Goal: Task Accomplishment & Management: Manage account settings

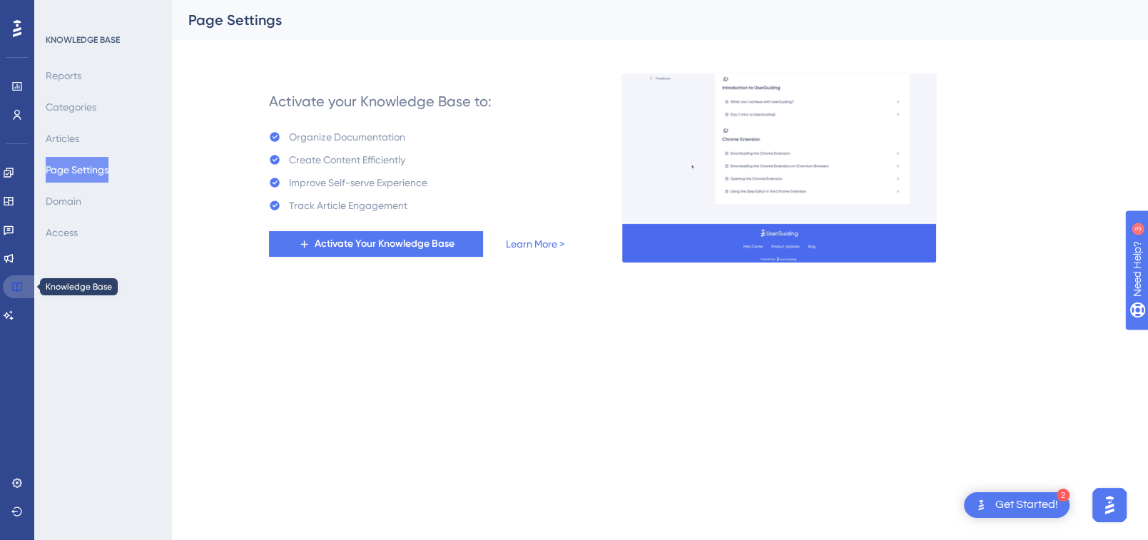
click at [16, 284] on icon at bounding box center [16, 286] width 11 height 11
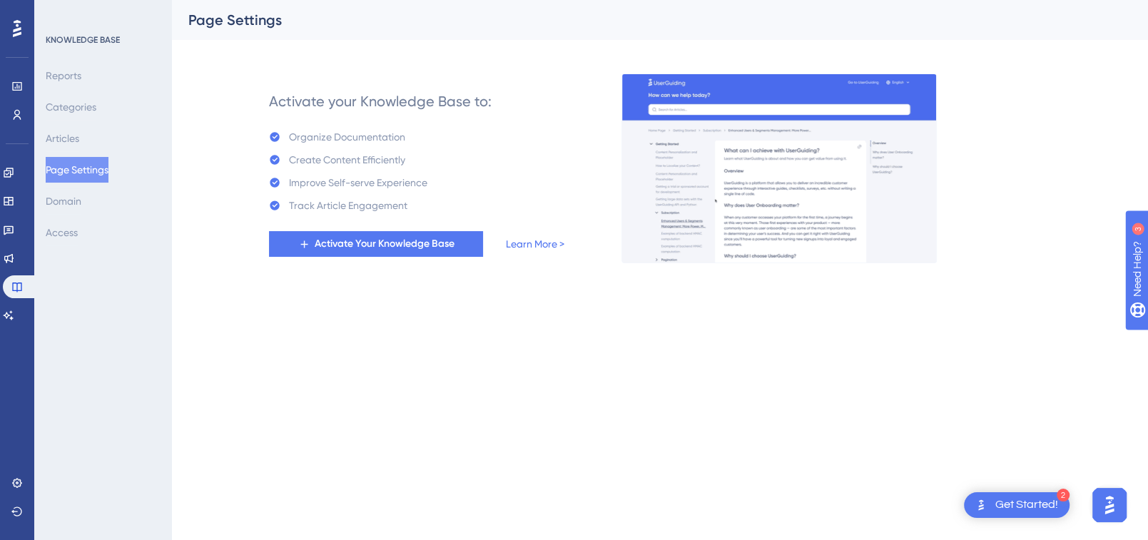
click at [22, 24] on div at bounding box center [17, 28] width 23 height 23
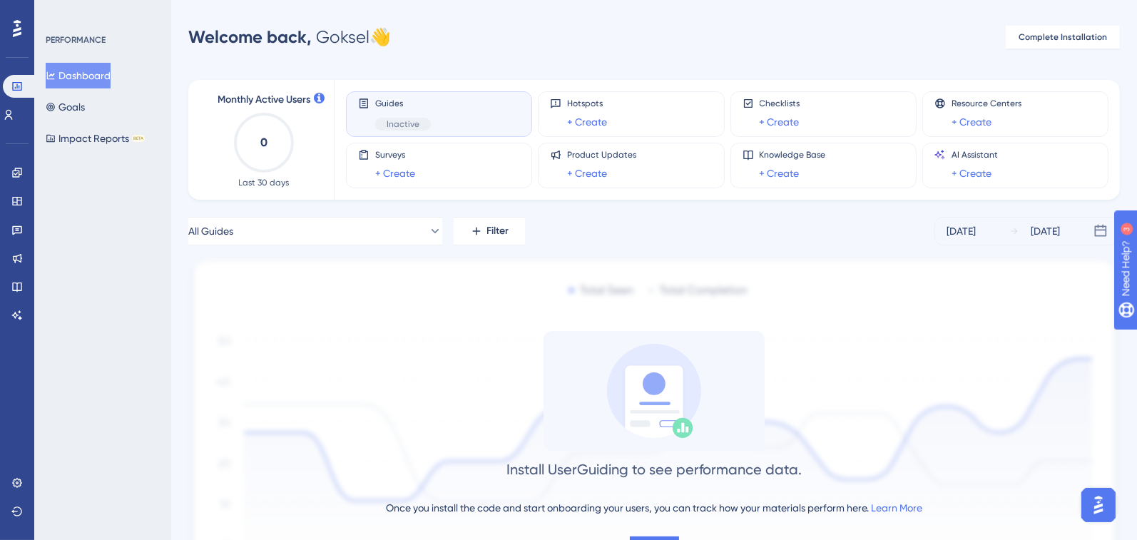
click at [329, 40] on div "Welcome back, [PERSON_NAME] 👋" at bounding box center [289, 37] width 203 height 23
click at [224, 40] on span "Welcome back," at bounding box center [249, 36] width 123 height 21
click at [85, 109] on button "Goals" at bounding box center [65, 107] width 39 height 26
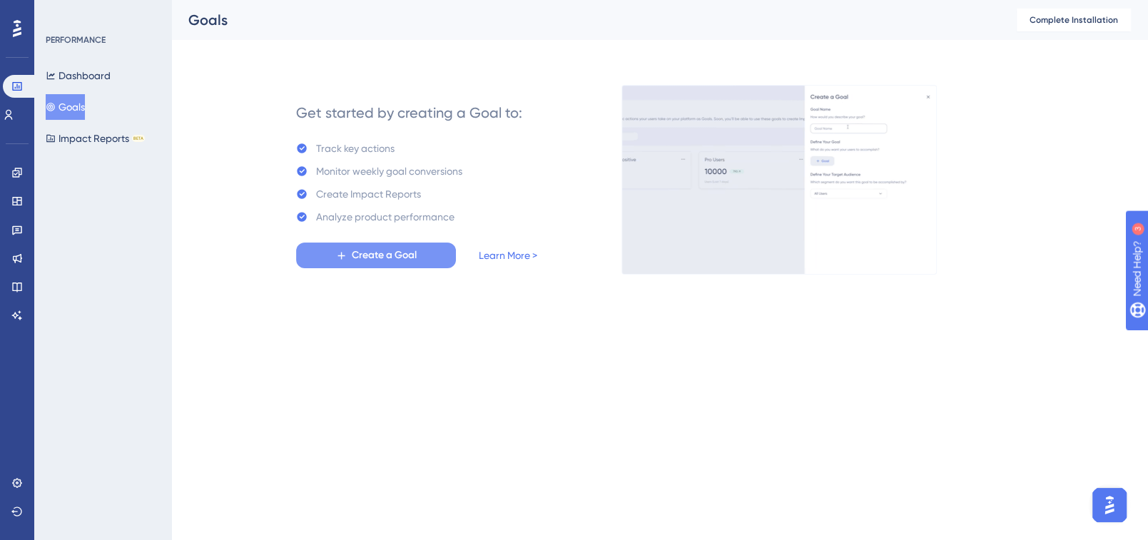
click at [379, 258] on span "Create a Goal" at bounding box center [384, 255] width 65 height 17
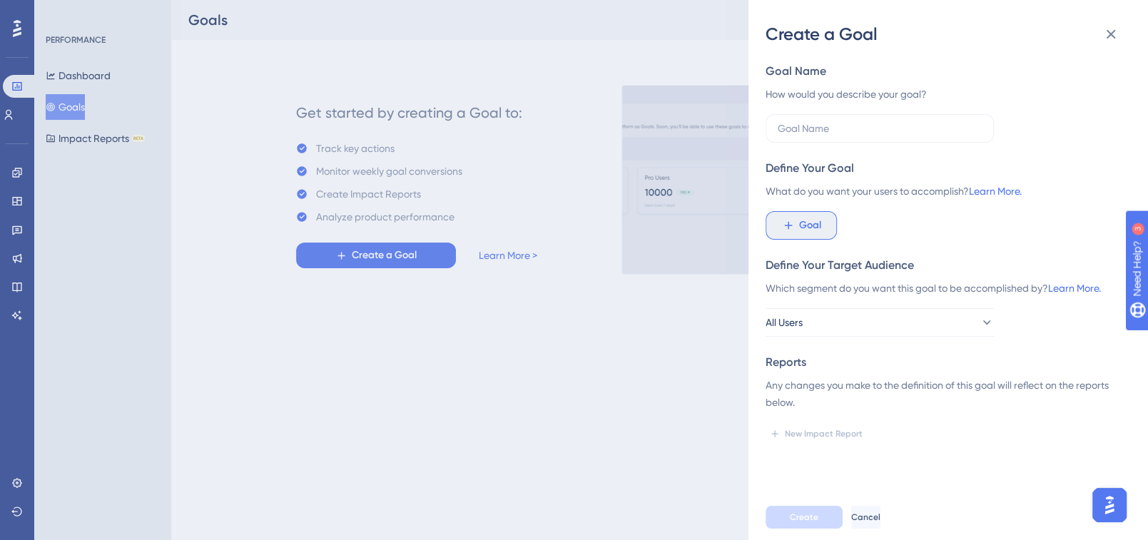
click at [793, 230] on icon at bounding box center [788, 225] width 13 height 13
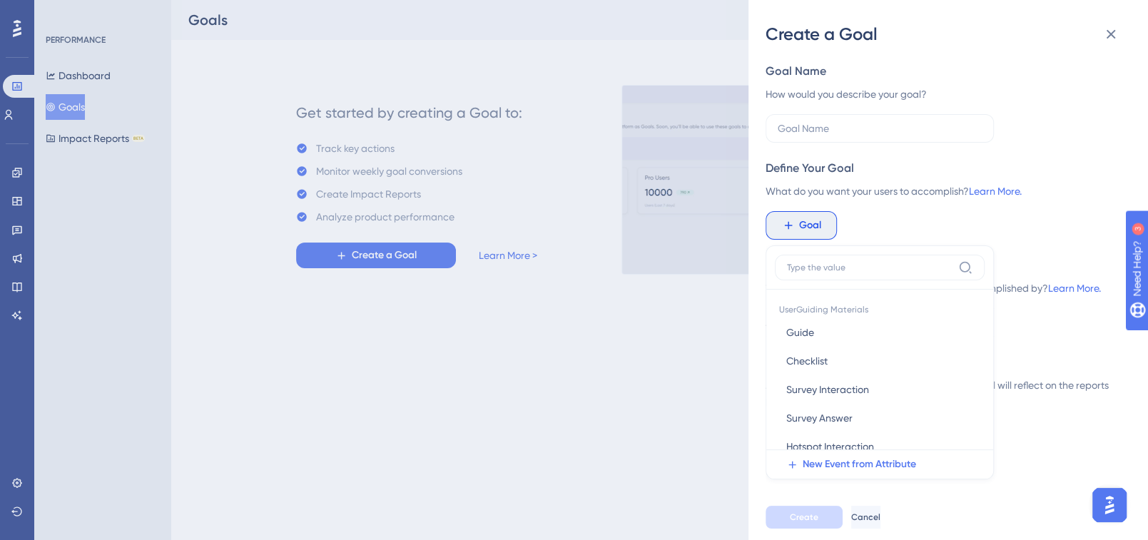
scroll to position [92, 0]
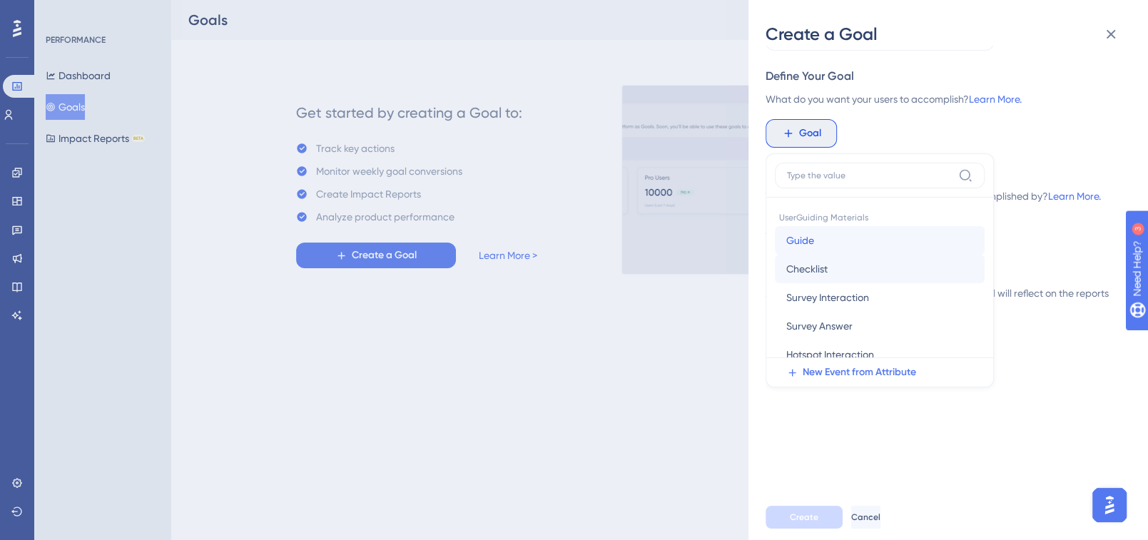
drag, startPoint x: 978, startPoint y: 243, endPoint x: 973, endPoint y: 266, distance: 23.4
click at [973, 266] on div "Guide Guide Checklist Checklist Survey Interaction Survey Interaction Survey An…" at bounding box center [880, 411] width 210 height 371
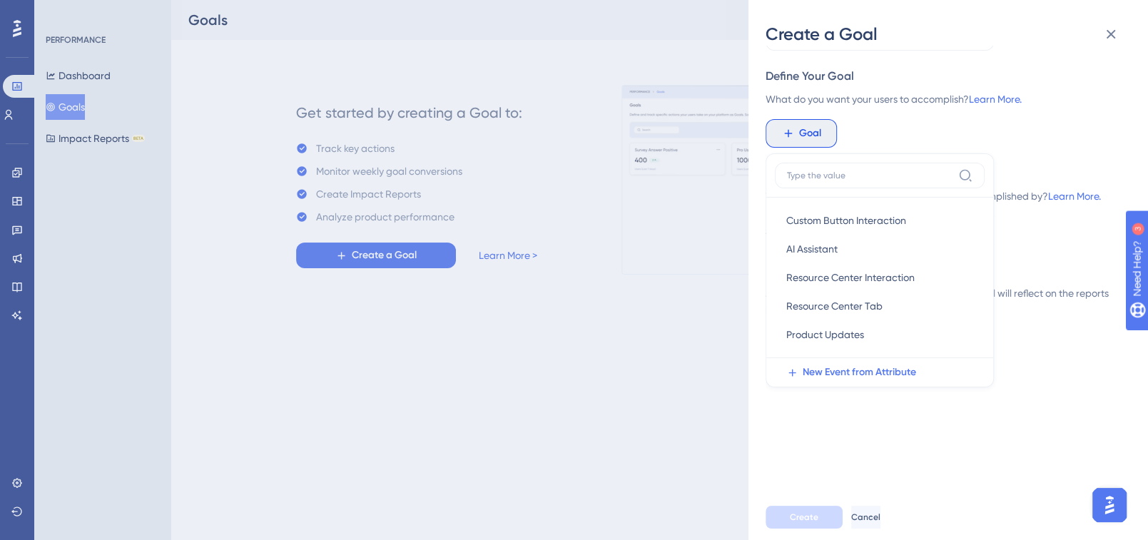
scroll to position [0, 0]
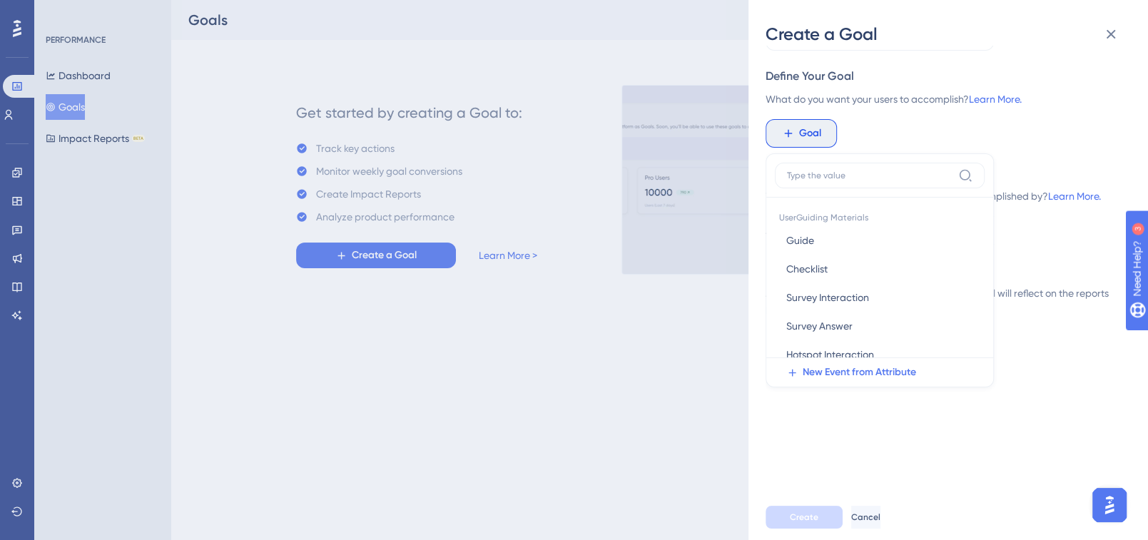
click at [940, 126] on div "Goal UserGuiding Materials Guide Guide Checklist Checklist Survey Interaction S…" at bounding box center [943, 133] width 354 height 29
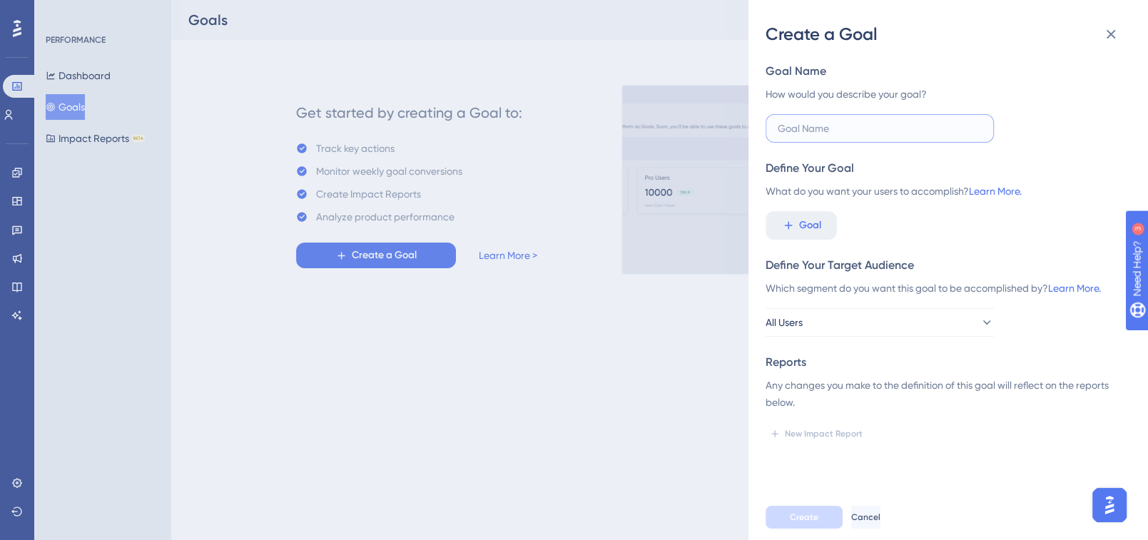
click at [910, 126] on input "text" at bounding box center [880, 129] width 204 height 16
type input "K"
type input "Knowledge Base"
click at [793, 223] on icon at bounding box center [788, 225] width 13 height 13
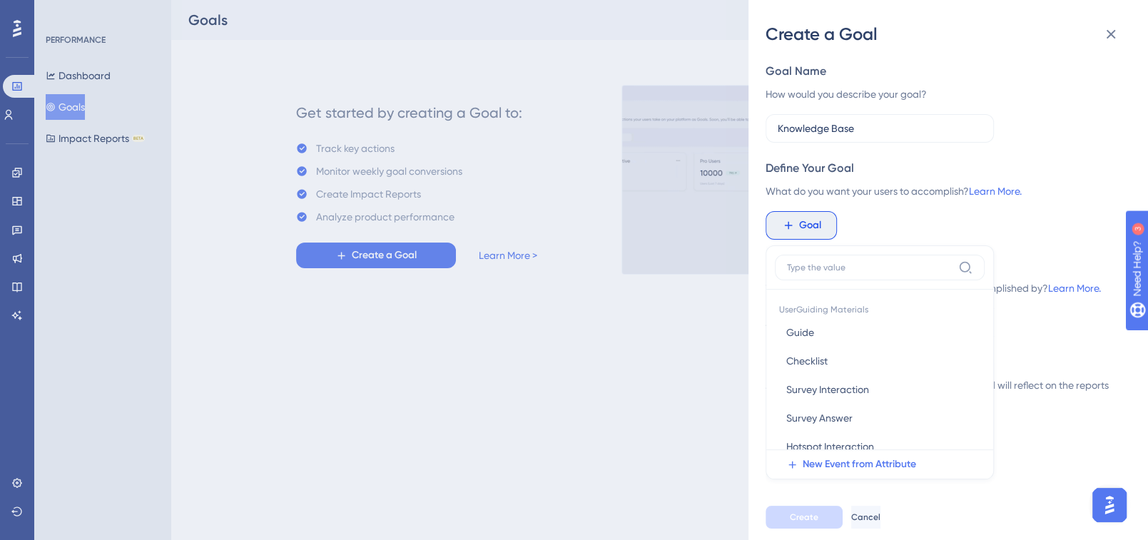
scroll to position [92, 0]
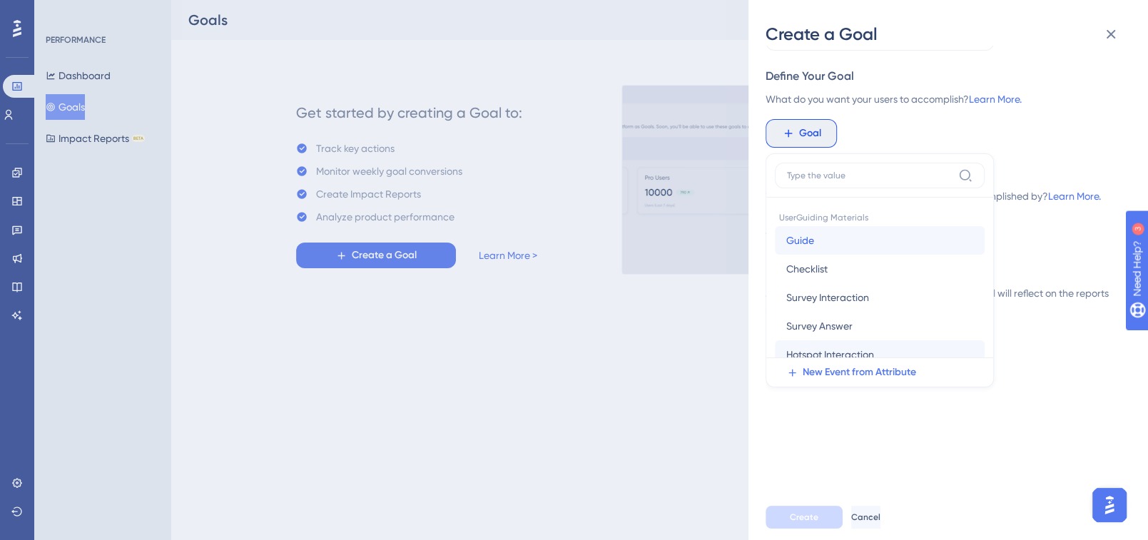
drag, startPoint x: 978, startPoint y: 248, endPoint x: 968, endPoint y: 340, distance: 91.9
click at [968, 340] on div "Guide Guide Checklist Checklist Survey Interaction Survey Interaction Survey An…" at bounding box center [880, 411] width 210 height 371
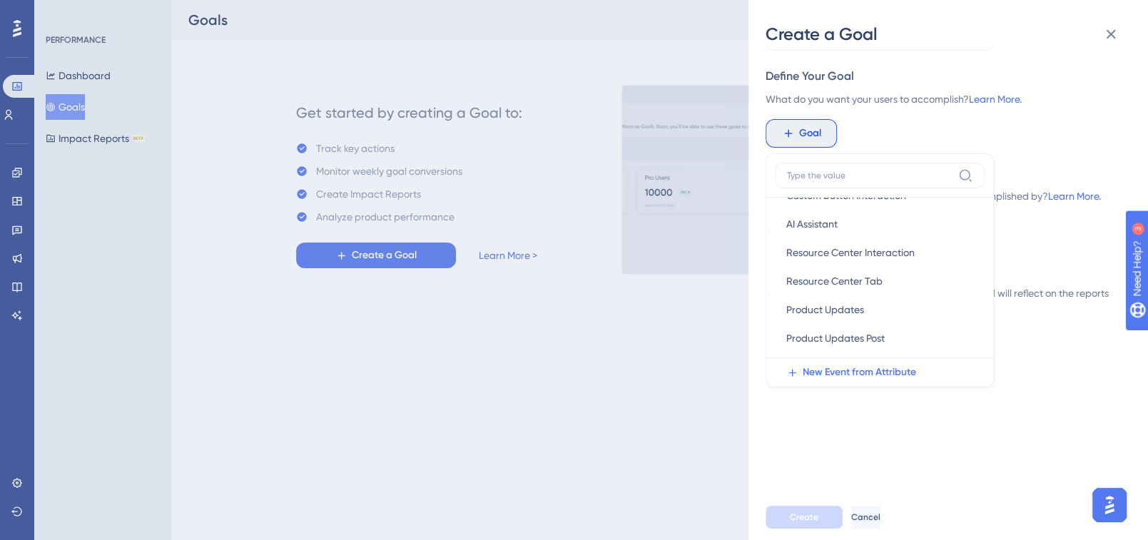
scroll to position [248, 0]
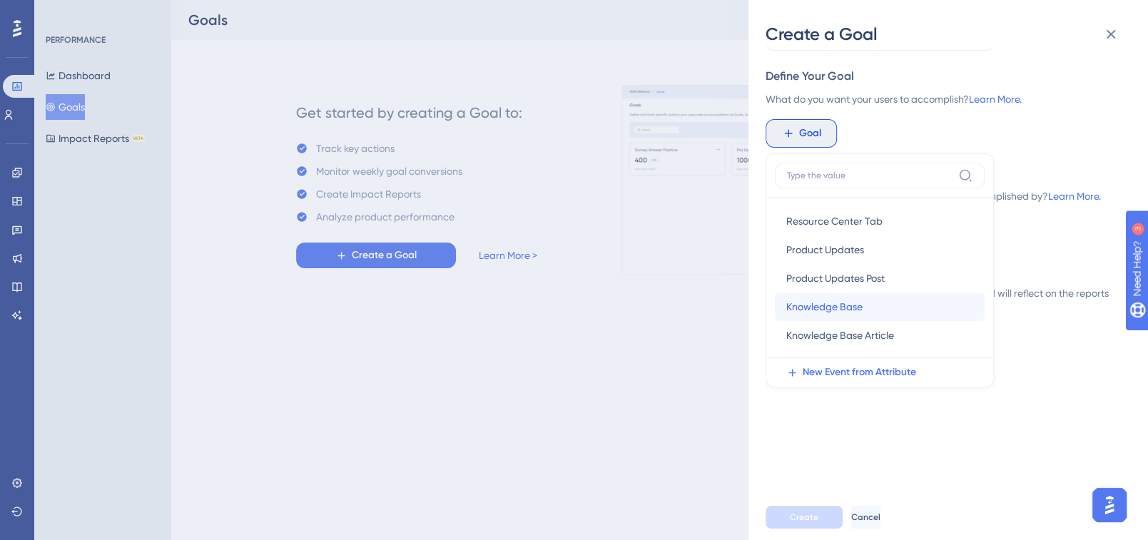
click at [839, 298] on span "Knowledge Base" at bounding box center [824, 306] width 76 height 17
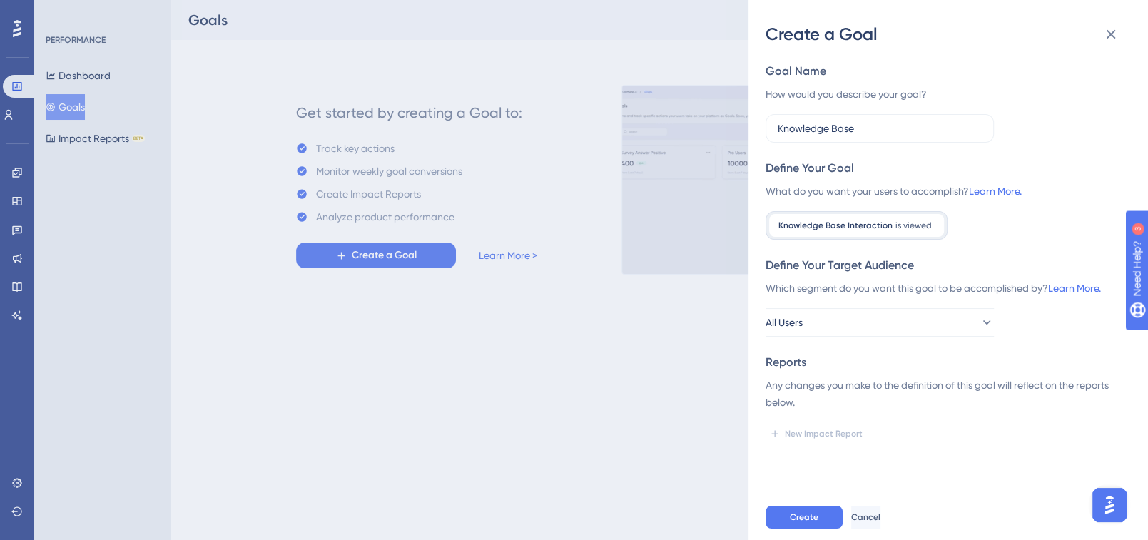
scroll to position [0, 0]
click at [838, 319] on button "All Users" at bounding box center [880, 322] width 228 height 29
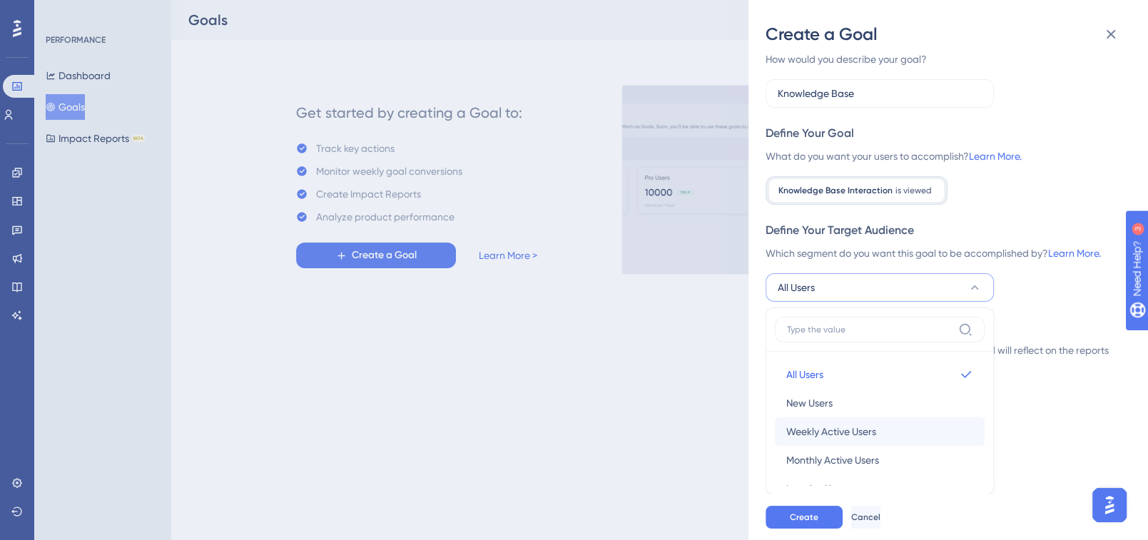
scroll to position [25, 0]
click at [1028, 233] on div "Define Your Target Audience" at bounding box center [943, 230] width 354 height 17
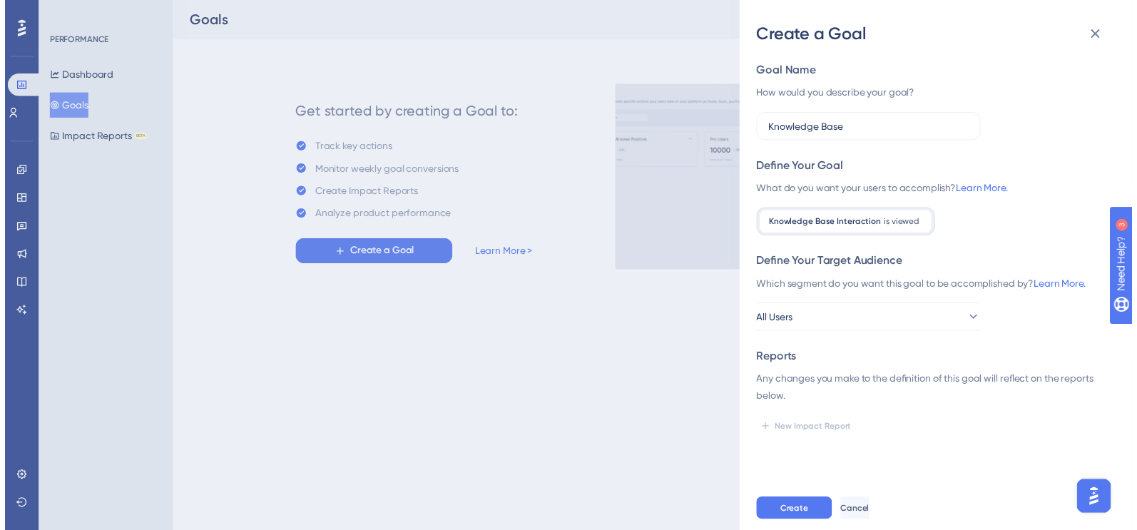
scroll to position [0, 0]
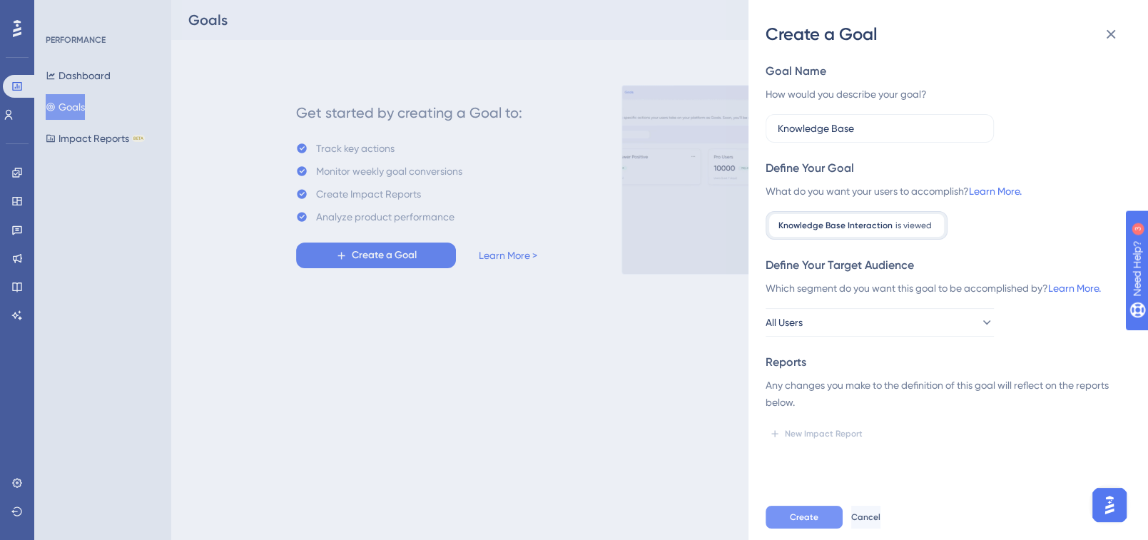
click at [808, 511] on button "Create" at bounding box center [804, 517] width 77 height 23
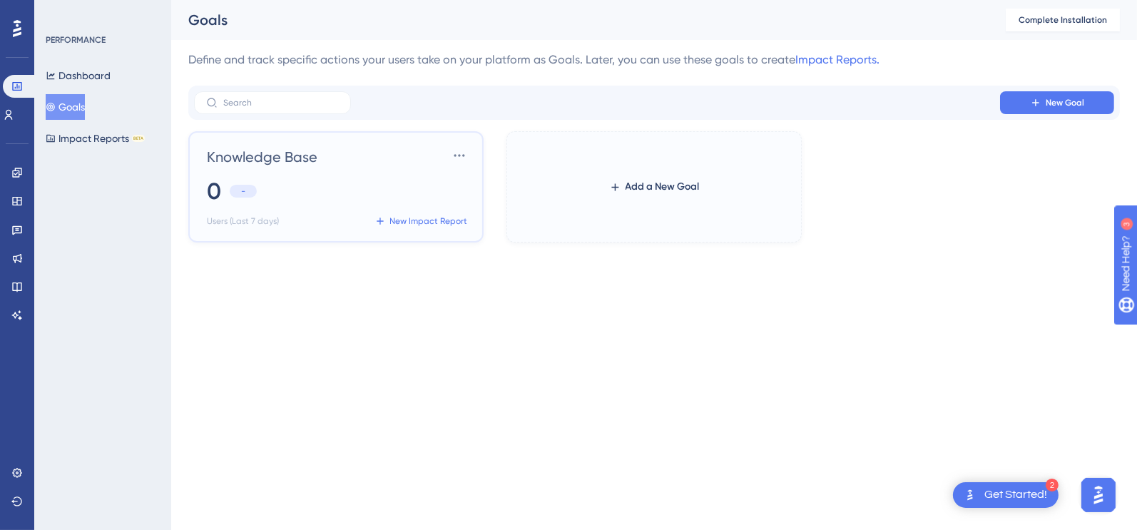
click at [359, 176] on div "0 -" at bounding box center [339, 191] width 264 height 31
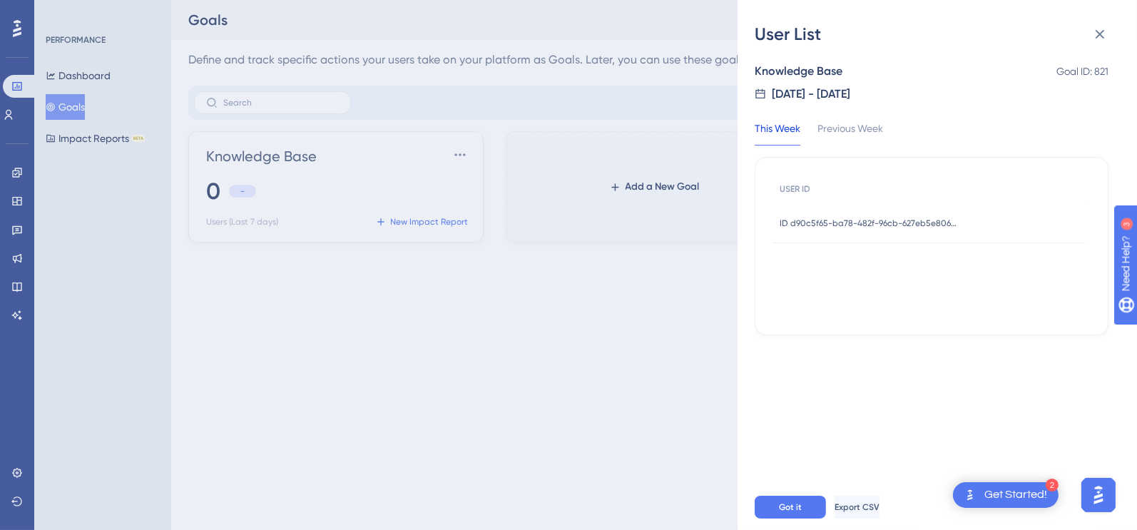
click at [519, 346] on div "User List Knowledge Base Goal ID: 821 [DATE] - [DATE] This Week Previous Week U…" at bounding box center [568, 265] width 1137 height 530
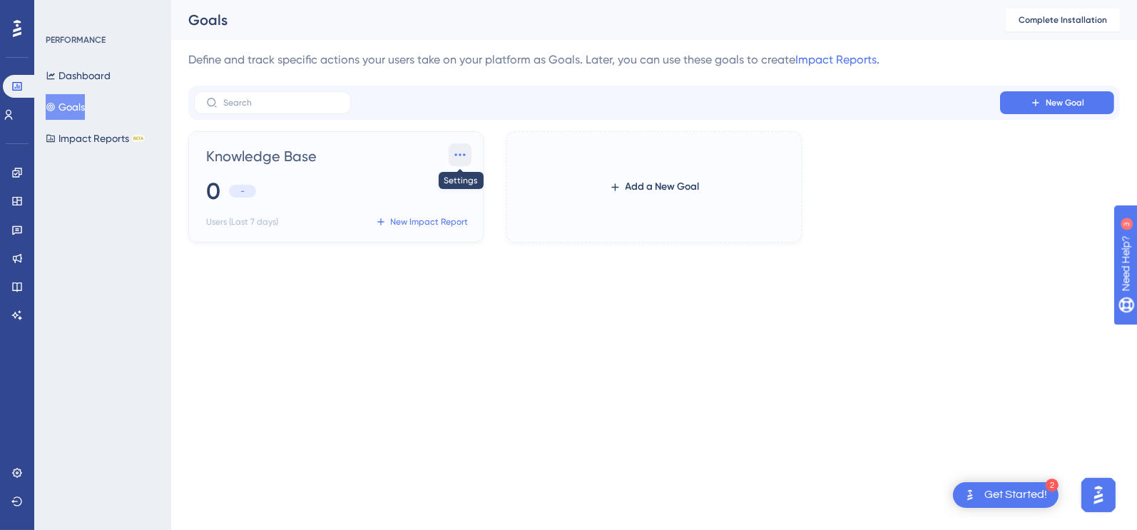
click at [456, 156] on icon at bounding box center [460, 155] width 14 height 14
click at [437, 203] on span "Settings" at bounding box center [433, 195] width 37 height 17
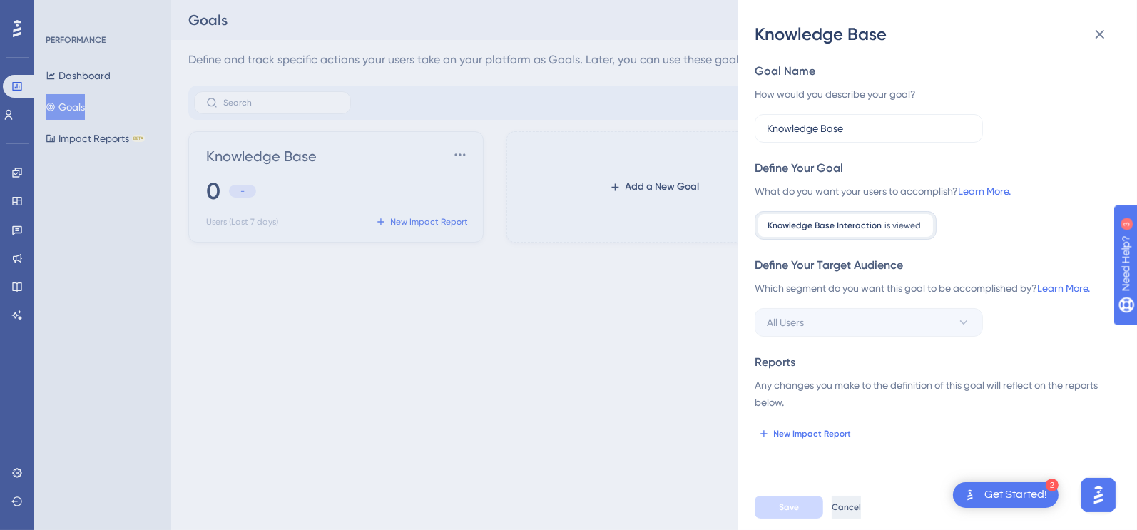
click at [843, 509] on button "Cancel" at bounding box center [846, 507] width 29 height 23
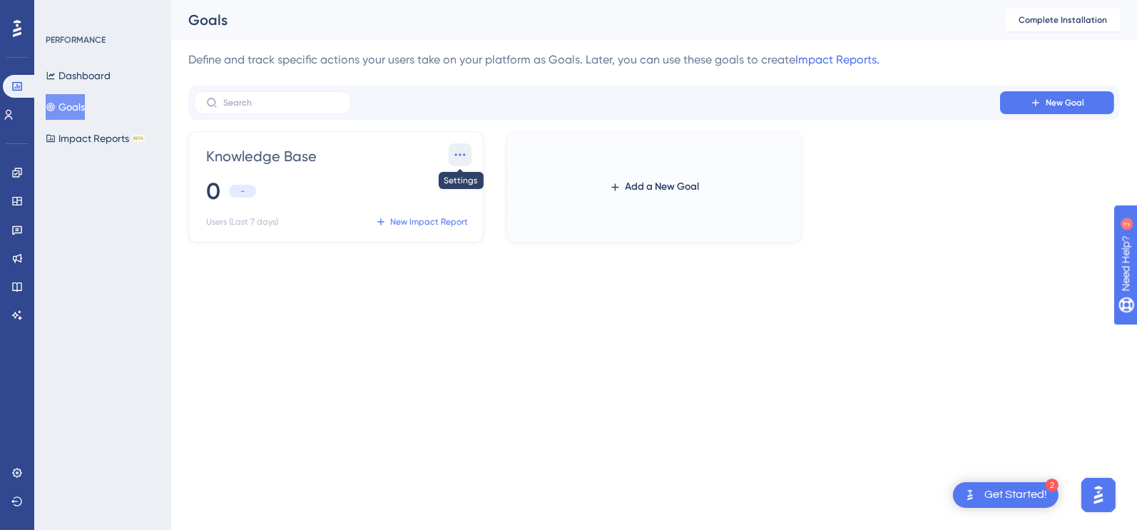
drag, startPoint x: 313, startPoint y: 166, endPoint x: 457, endPoint y: 152, distance: 144.8
click at [457, 152] on icon at bounding box center [460, 155] width 14 height 14
click at [430, 224] on span "Delete" at bounding box center [430, 224] width 30 height 17
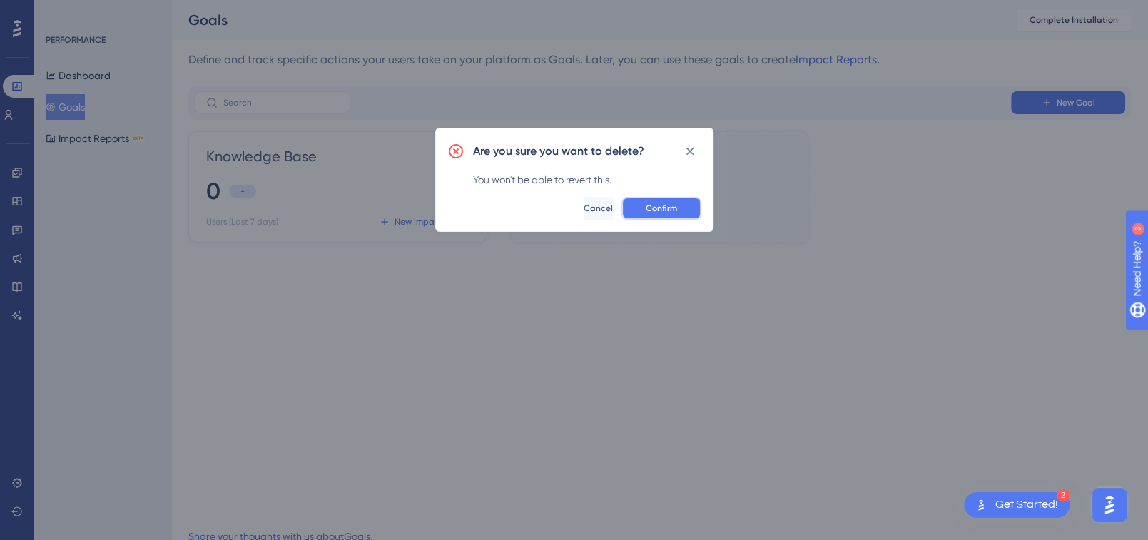
click at [678, 206] on button "Confirm" at bounding box center [662, 208] width 80 height 23
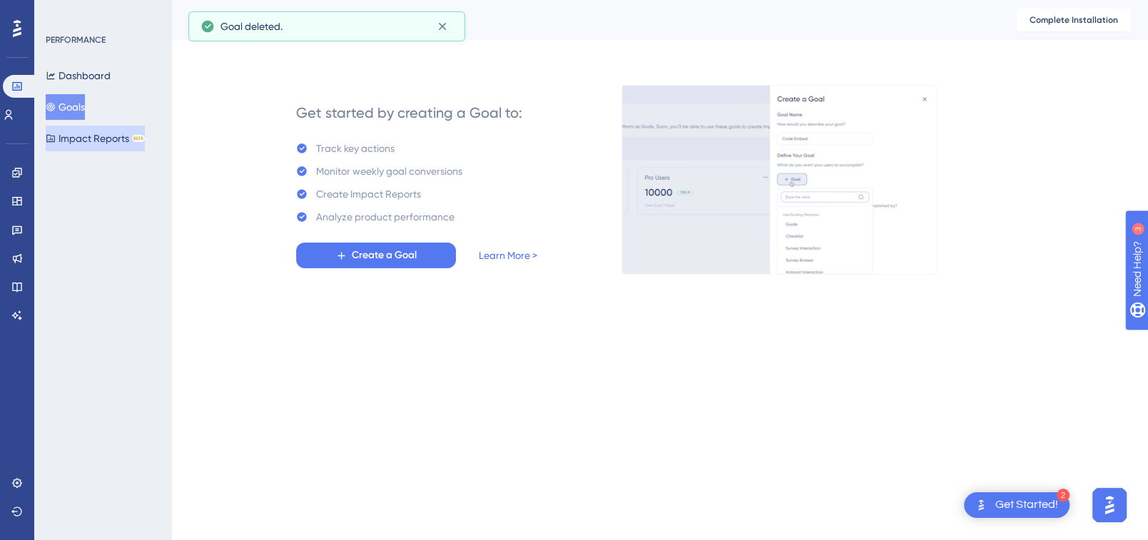
click at [110, 141] on button "Impact Reports BETA" at bounding box center [95, 139] width 99 height 26
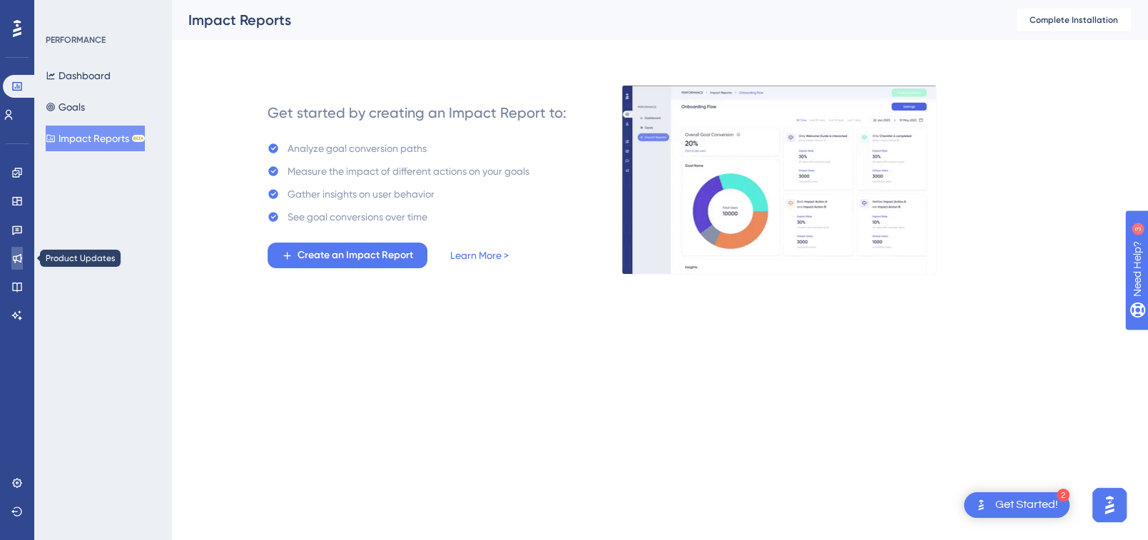
click at [17, 256] on icon at bounding box center [17, 258] width 9 height 9
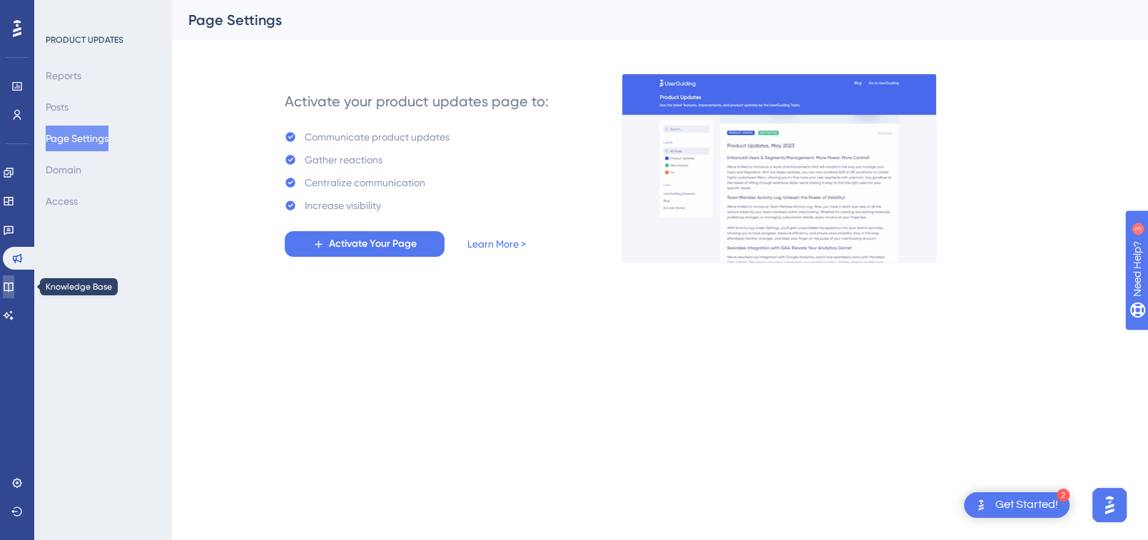
click at [13, 288] on icon at bounding box center [8, 287] width 9 height 9
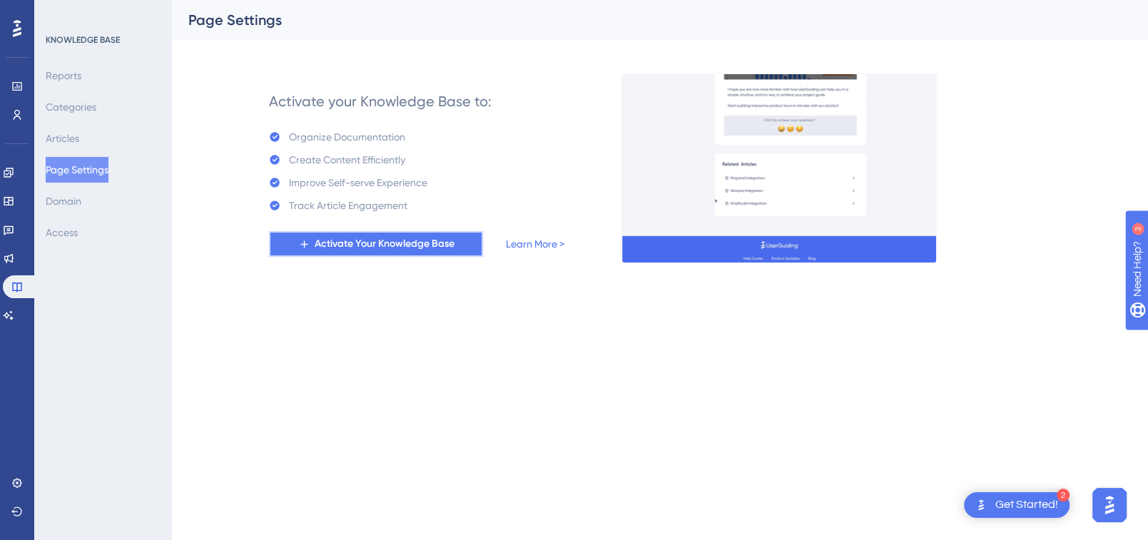
click at [339, 247] on span "Activate Your Knowledge Base" at bounding box center [385, 243] width 140 height 17
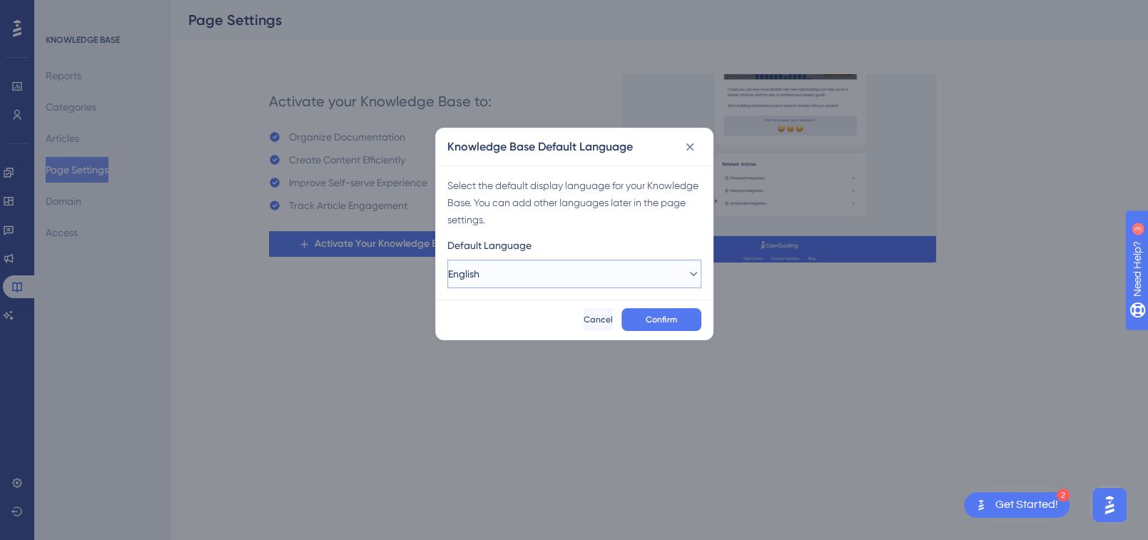
click at [487, 262] on button "English" at bounding box center [574, 274] width 254 height 29
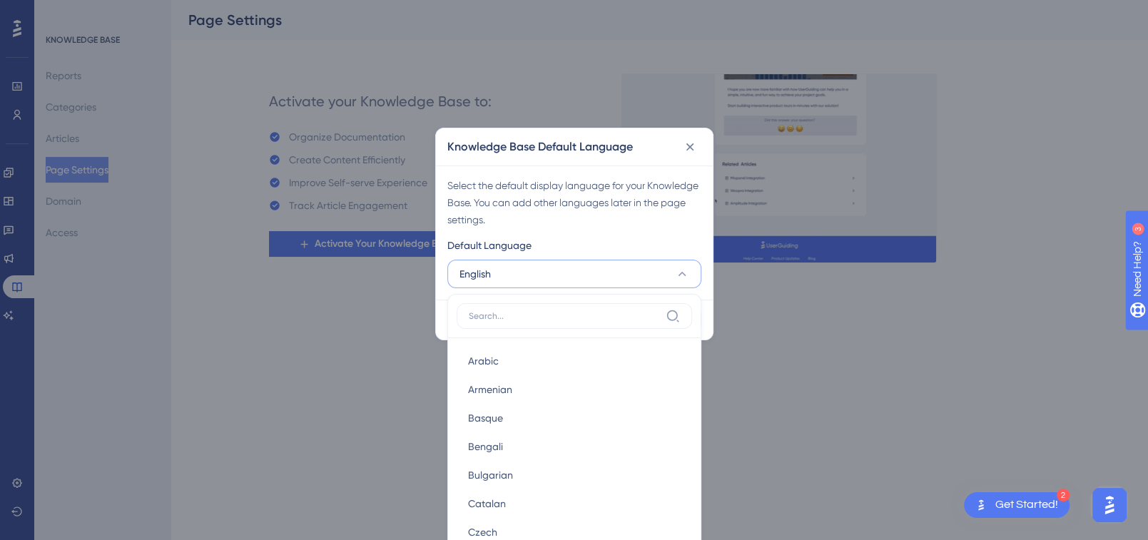
click at [486, 262] on button "English" at bounding box center [574, 274] width 254 height 29
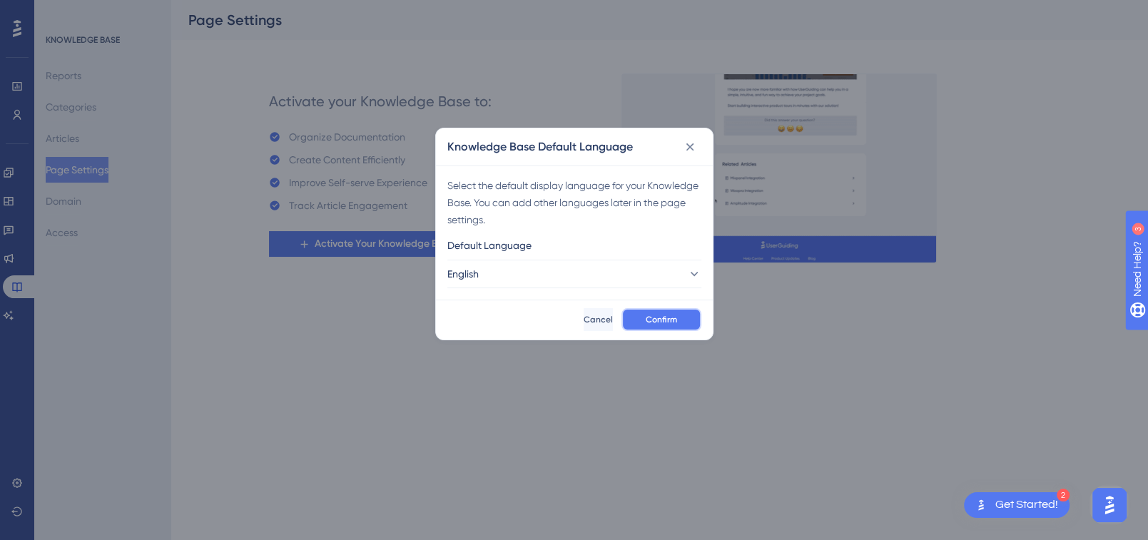
click at [657, 318] on span "Confirm" at bounding box center [661, 319] width 31 height 11
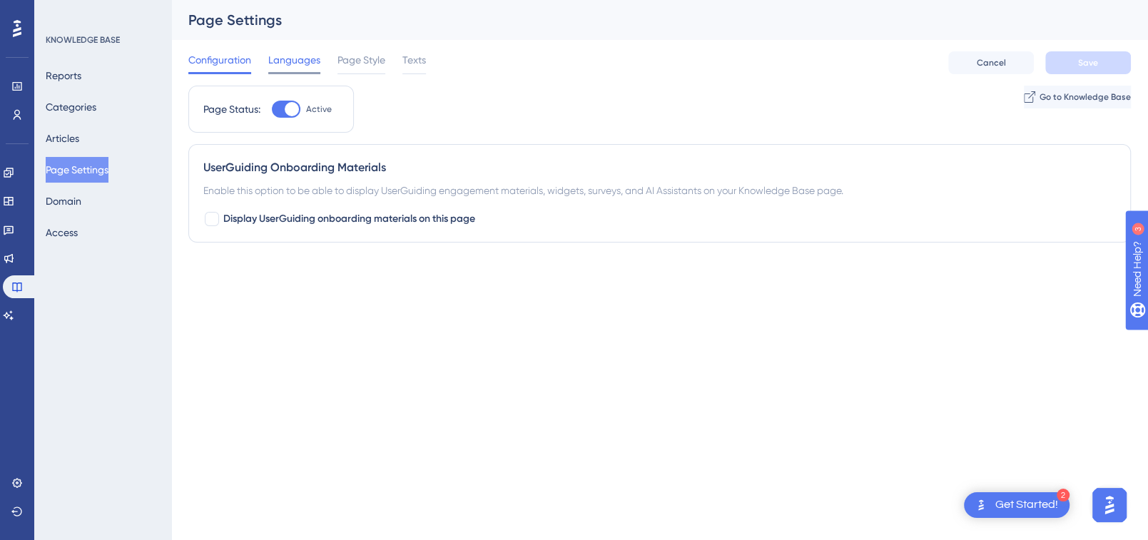
click at [302, 61] on span "Languages" at bounding box center [294, 59] width 52 height 17
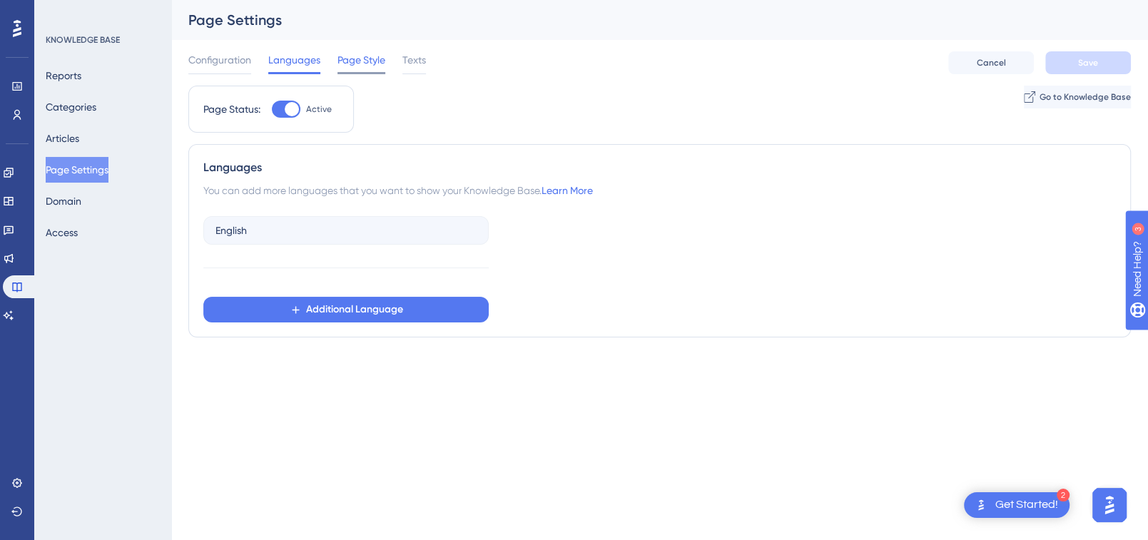
click at [343, 59] on span "Page Style" at bounding box center [362, 59] width 48 height 17
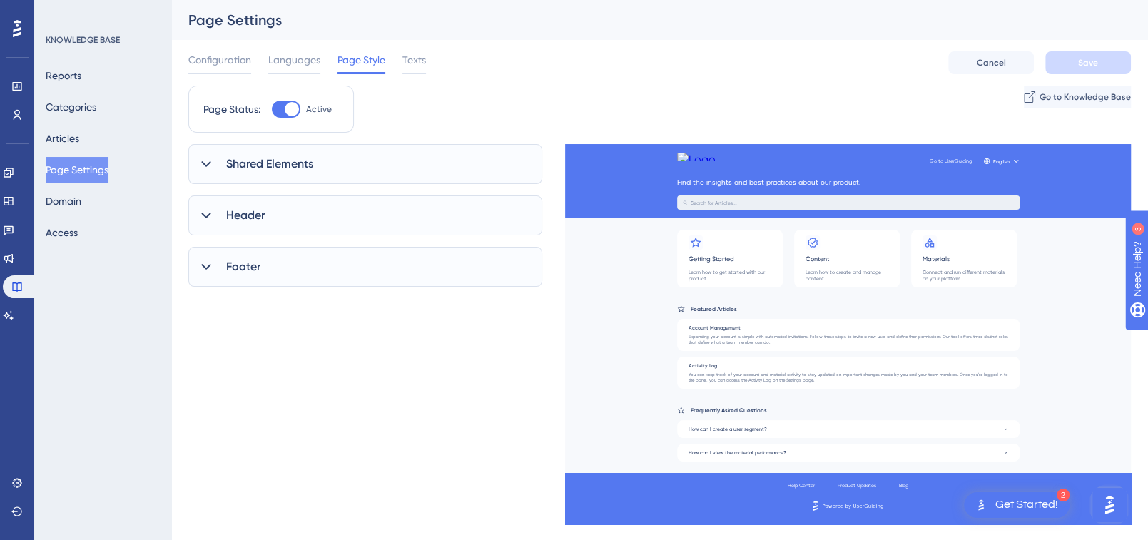
click at [260, 173] on div "Shared Elements" at bounding box center [365, 164] width 354 height 40
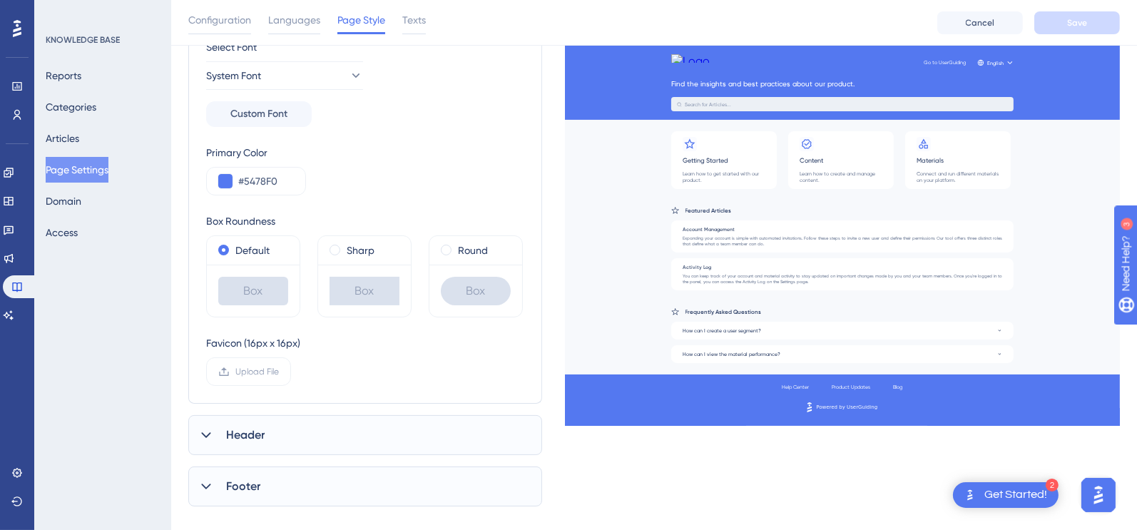
scroll to position [236, 0]
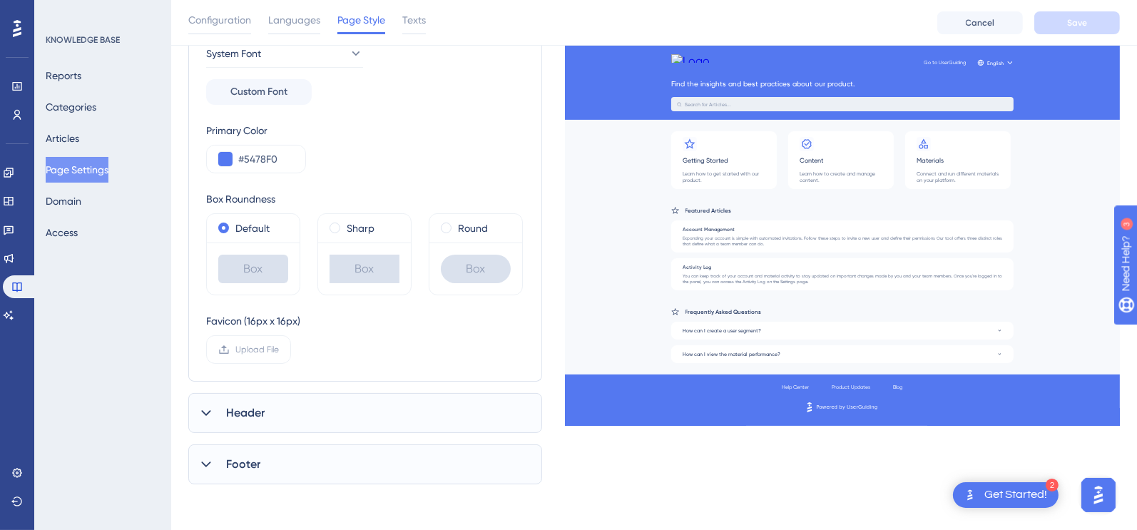
click at [268, 407] on div "Header" at bounding box center [365, 413] width 354 height 40
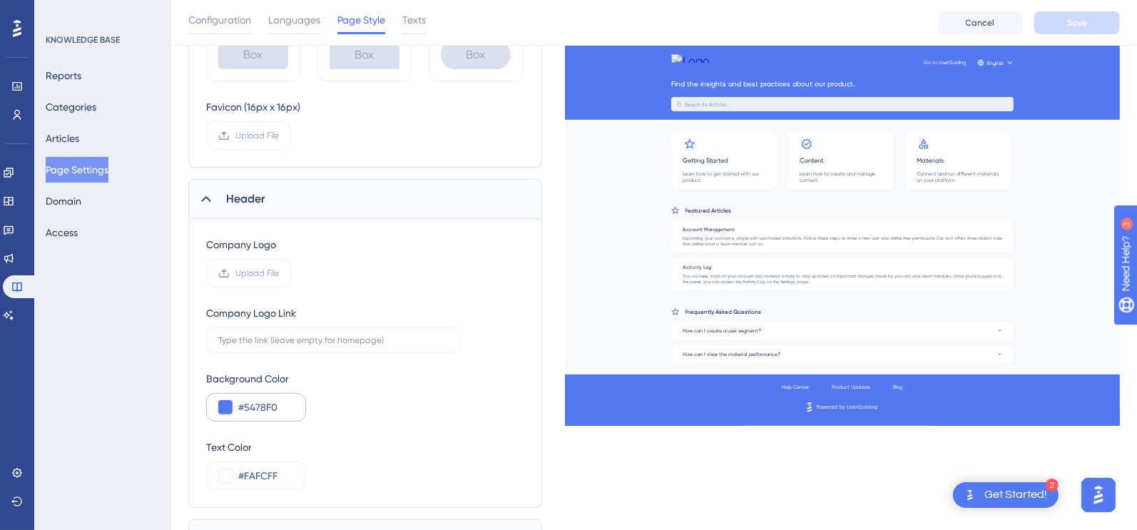
scroll to position [524, 0]
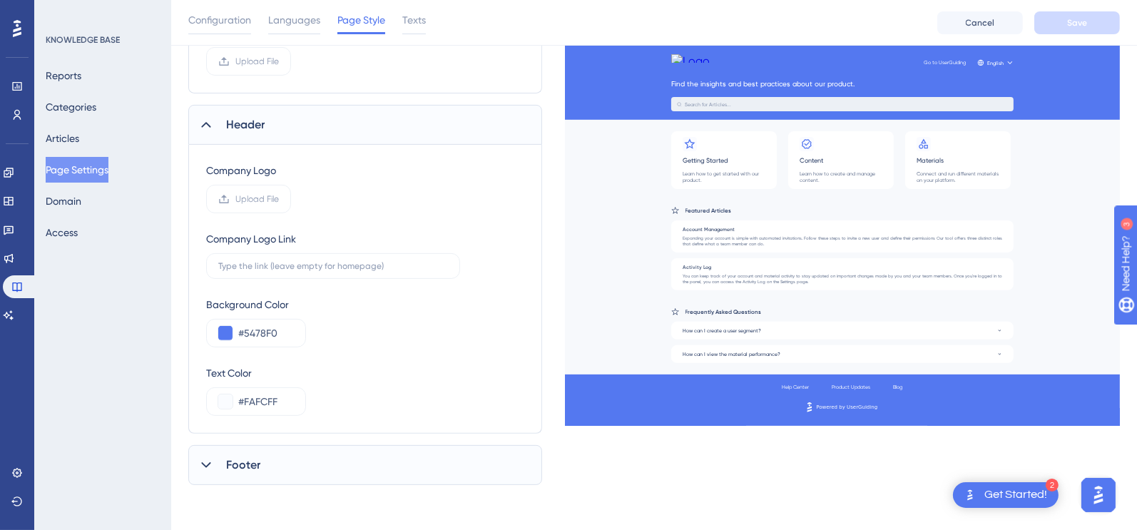
click at [231, 457] on span "Footer" at bounding box center [243, 465] width 34 height 17
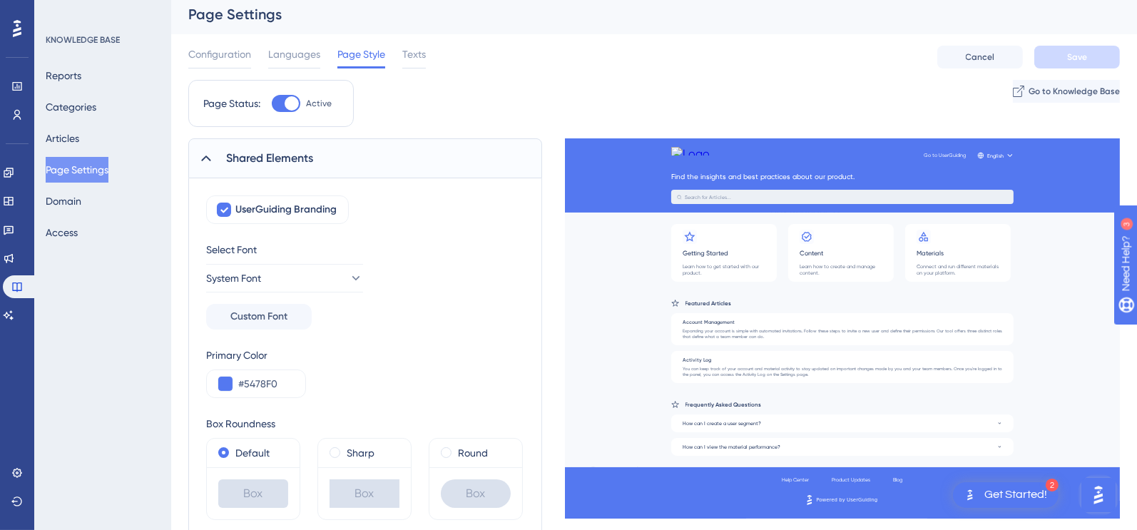
scroll to position [0, 0]
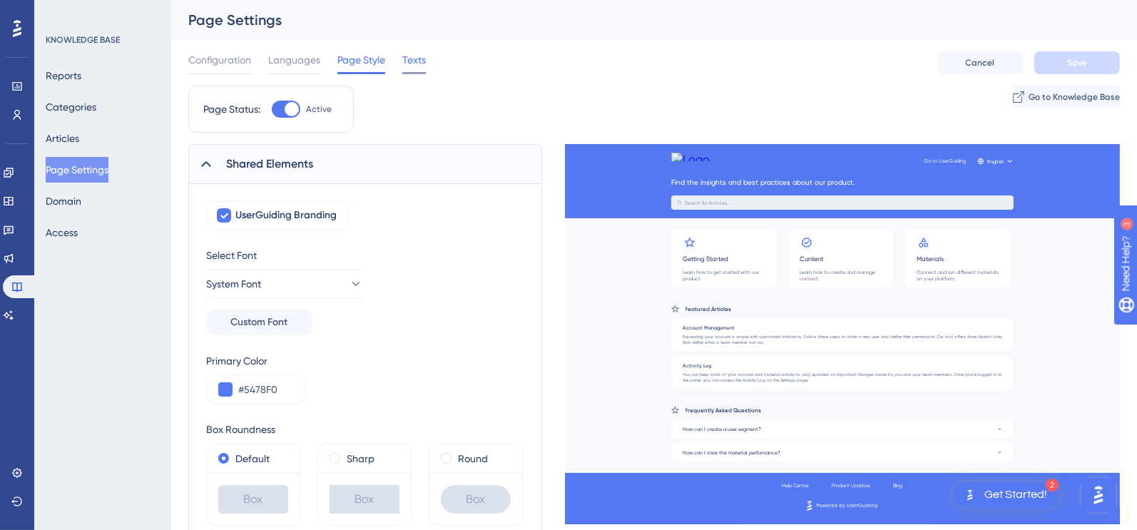
click at [417, 54] on span "Texts" at bounding box center [414, 59] width 24 height 17
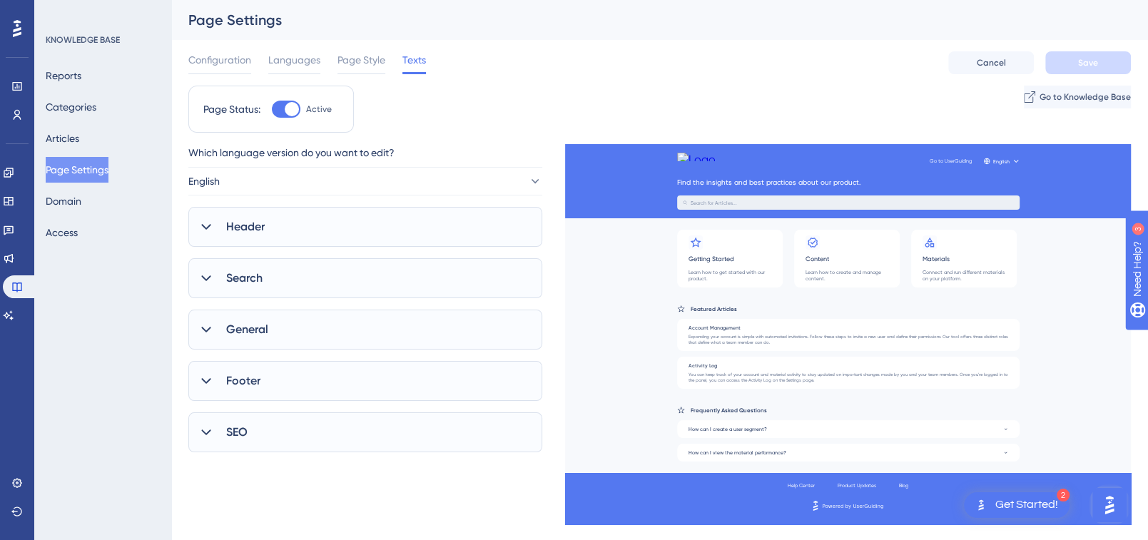
click at [320, 233] on div "Header" at bounding box center [365, 227] width 354 height 40
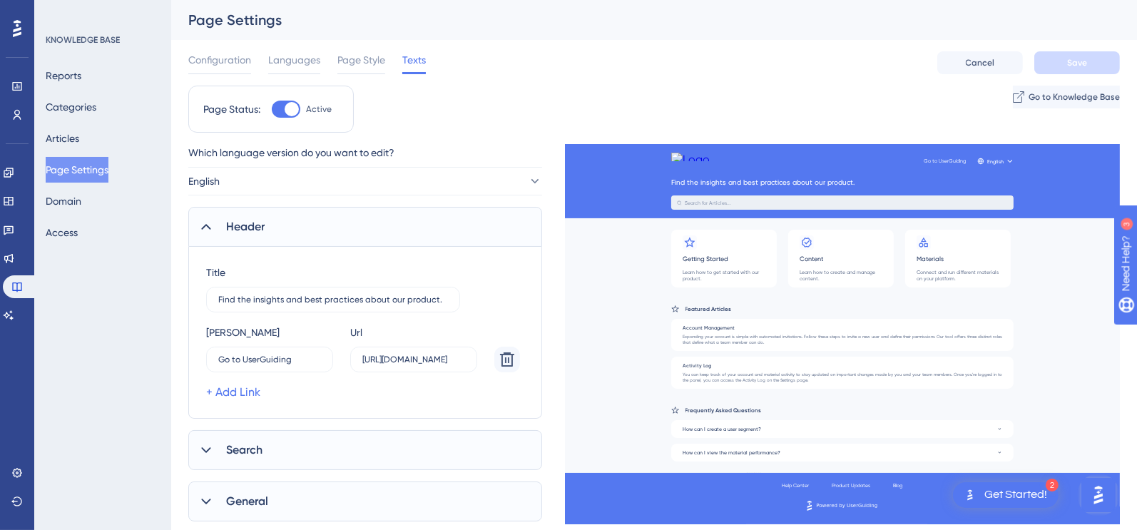
scroll to position [145, 0]
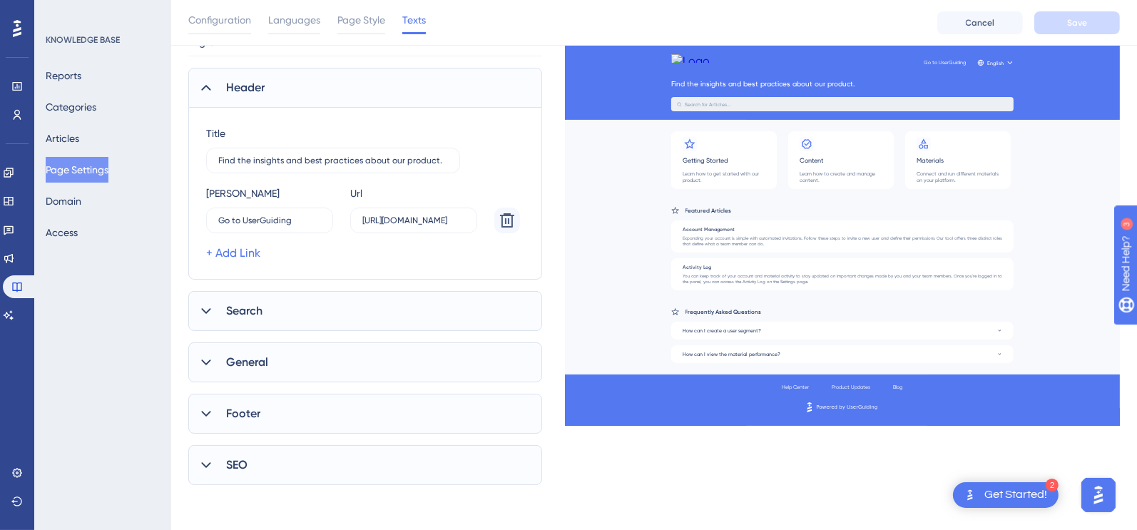
click at [332, 292] on div "Search" at bounding box center [365, 311] width 354 height 40
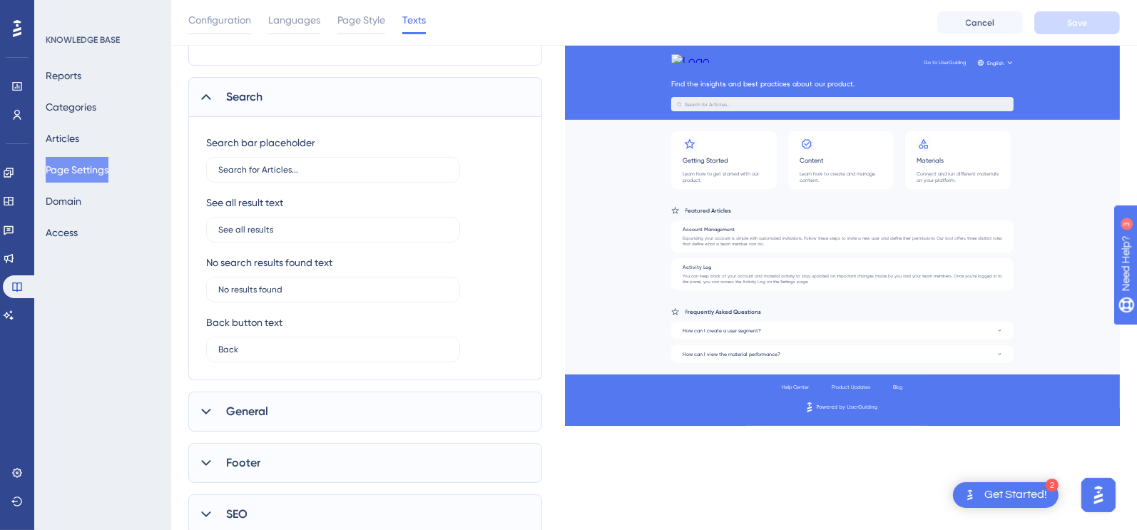
scroll to position [408, 0]
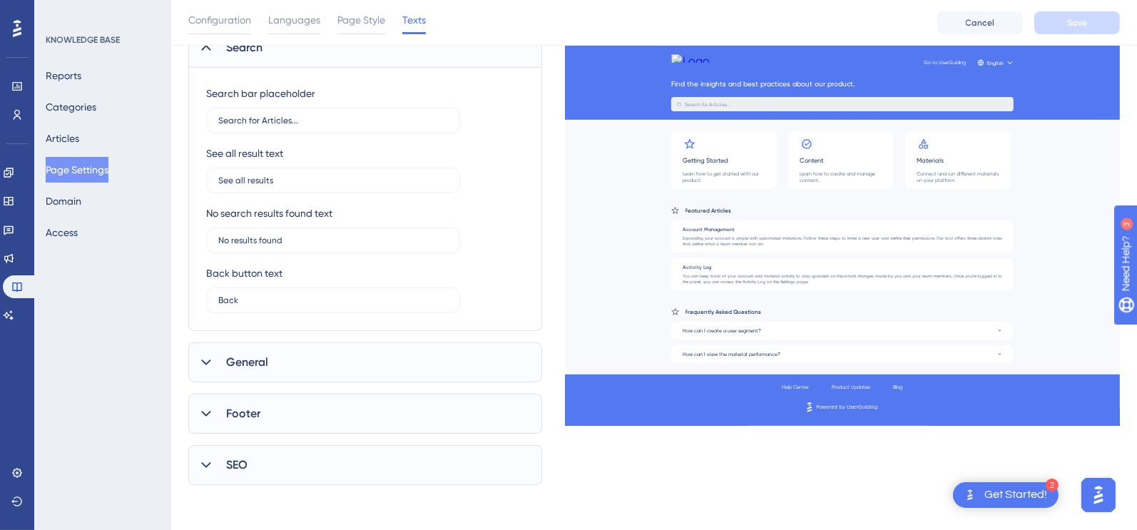
click at [333, 361] on div "General" at bounding box center [365, 363] width 354 height 40
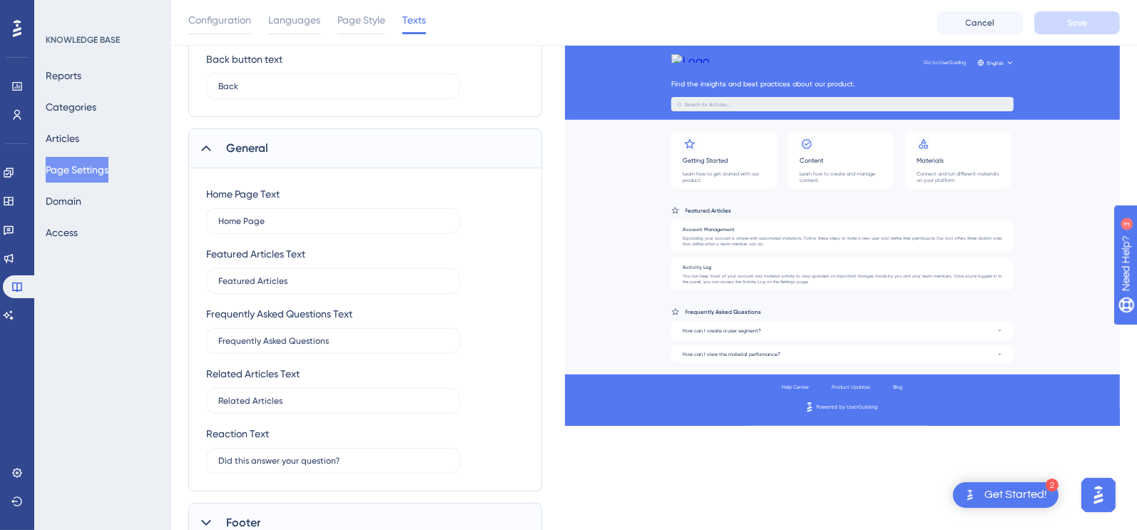
scroll to position [732, 0]
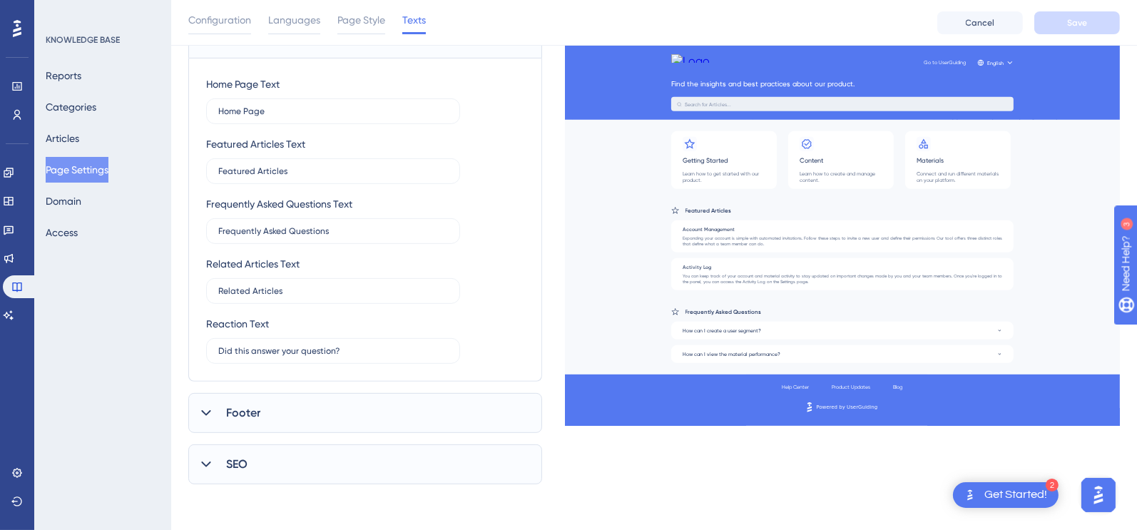
click at [332, 420] on div "Footer" at bounding box center [365, 413] width 354 height 40
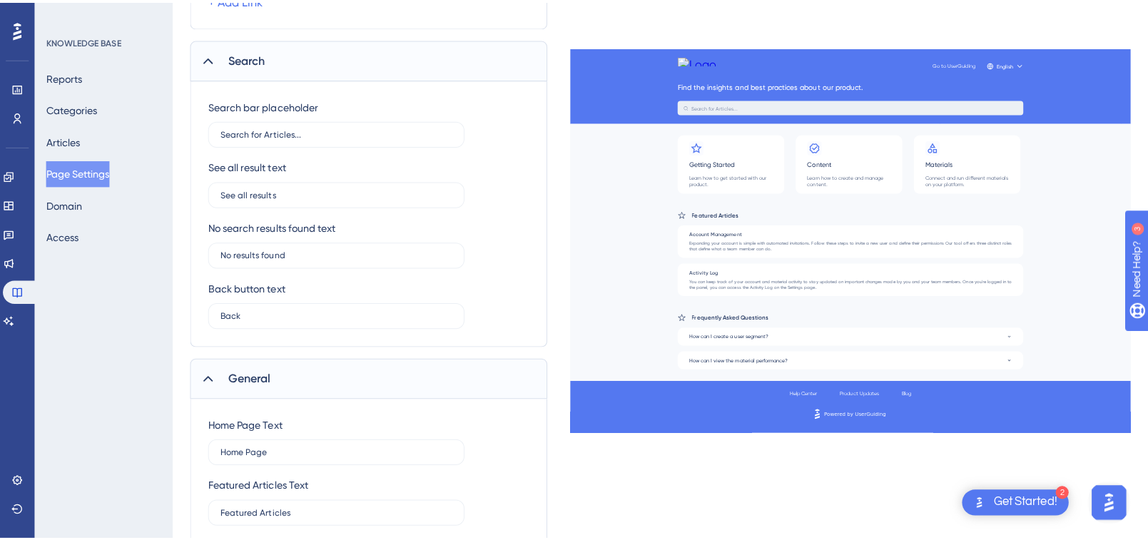
scroll to position [0, 0]
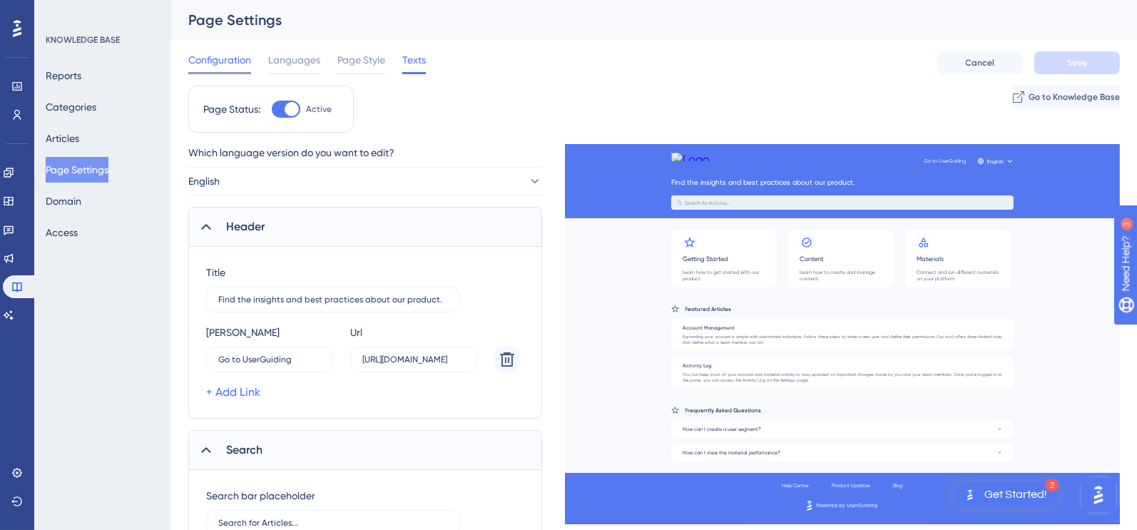
click at [233, 54] on span "Configuration" at bounding box center [219, 59] width 63 height 17
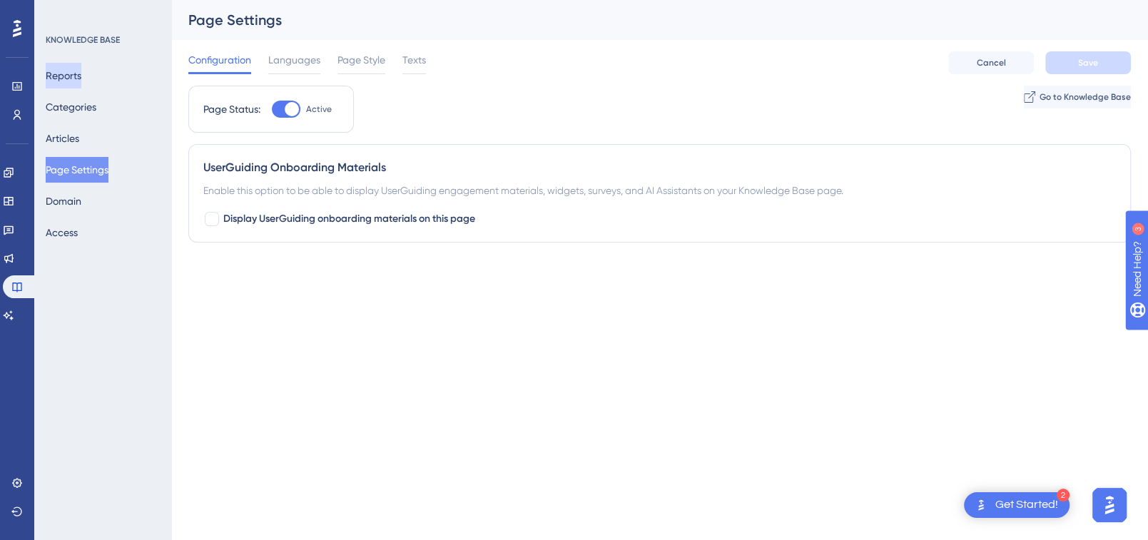
click at [72, 72] on button "Reports" at bounding box center [64, 76] width 36 height 26
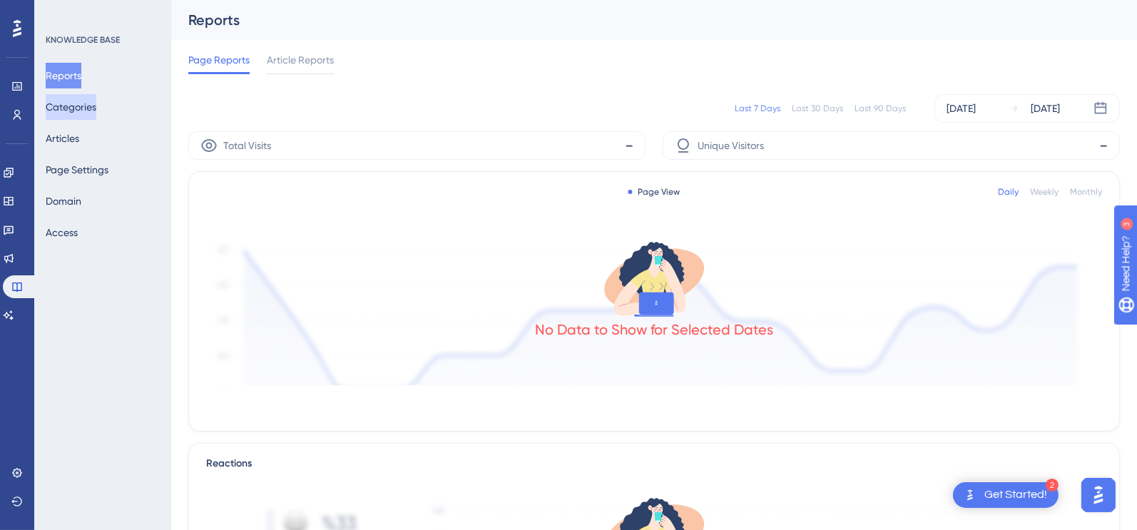
click at [69, 100] on button "Categories" at bounding box center [71, 107] width 51 height 26
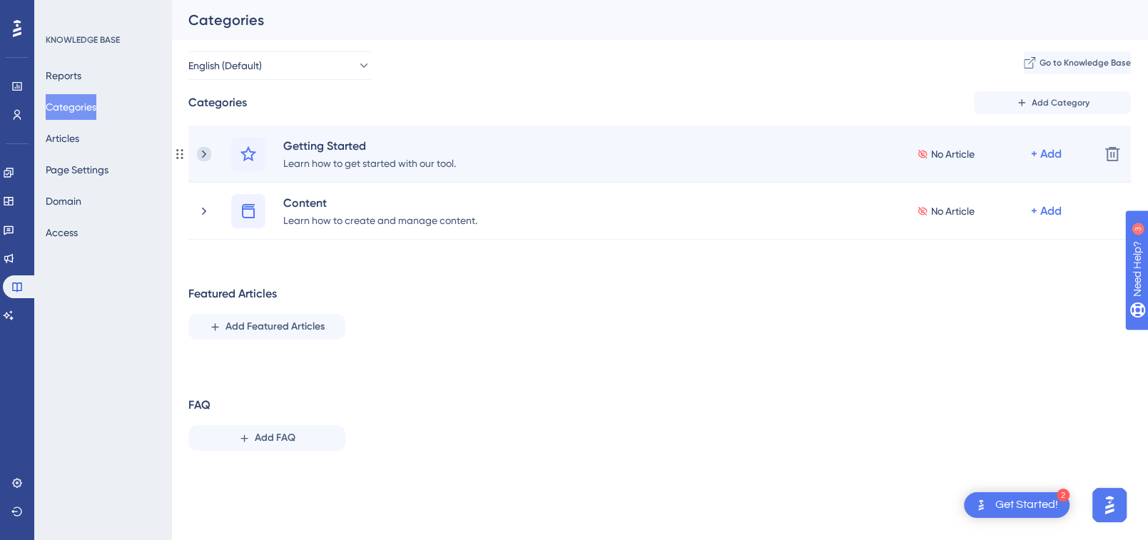
click at [202, 153] on icon at bounding box center [204, 154] width 14 height 14
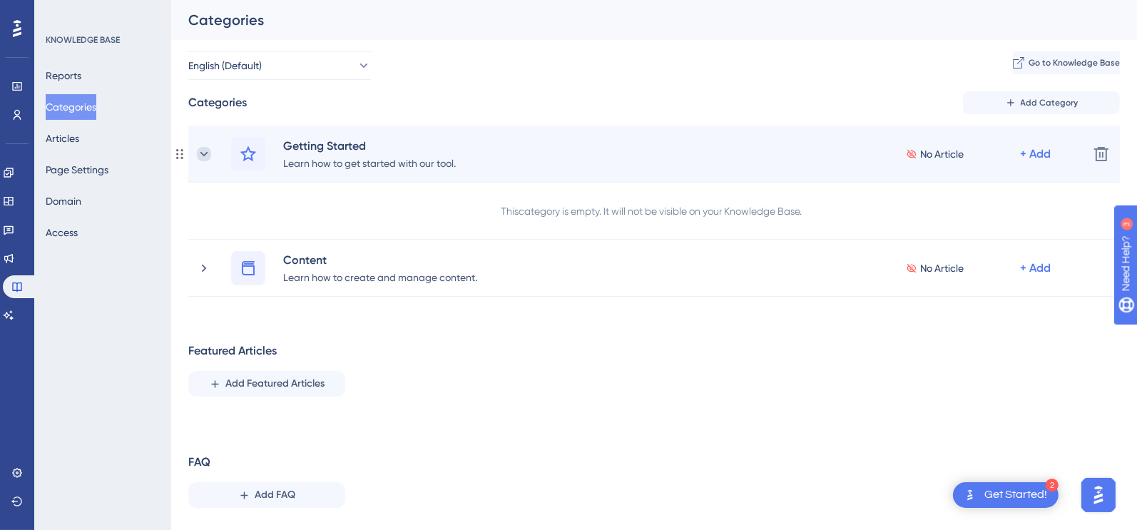
click at [202, 152] on icon at bounding box center [204, 154] width 14 height 14
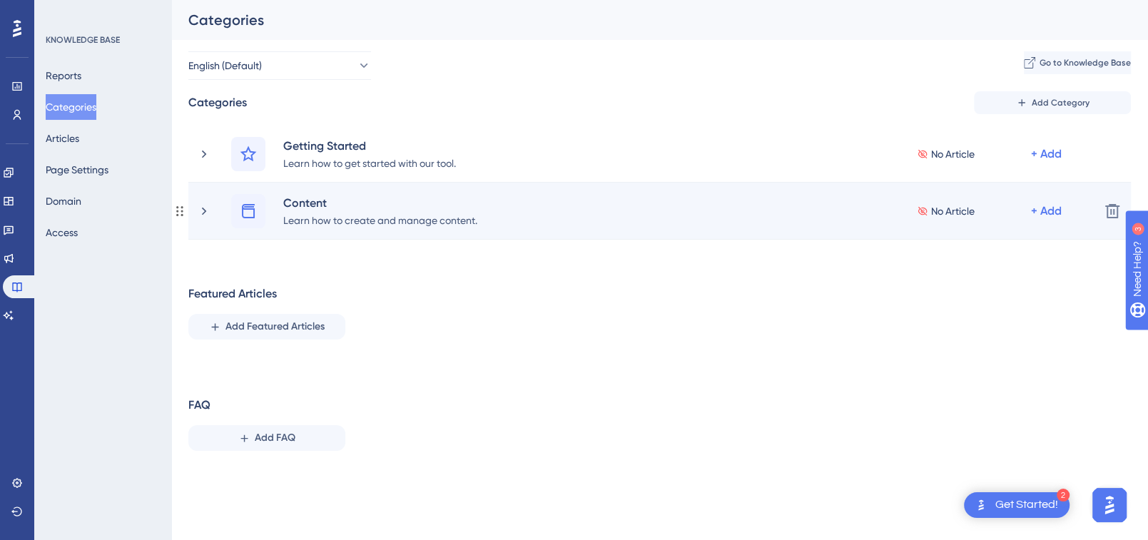
click at [215, 211] on div "Content Learn how to create and manage content. No Article + Add" at bounding box center [642, 211] width 891 height 34
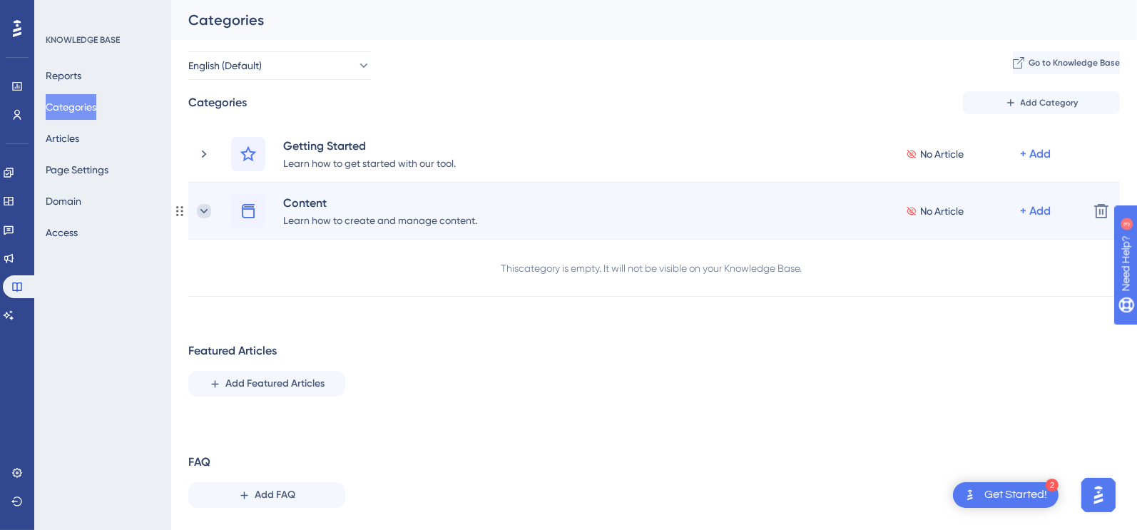
click at [210, 209] on icon at bounding box center [204, 211] width 14 height 14
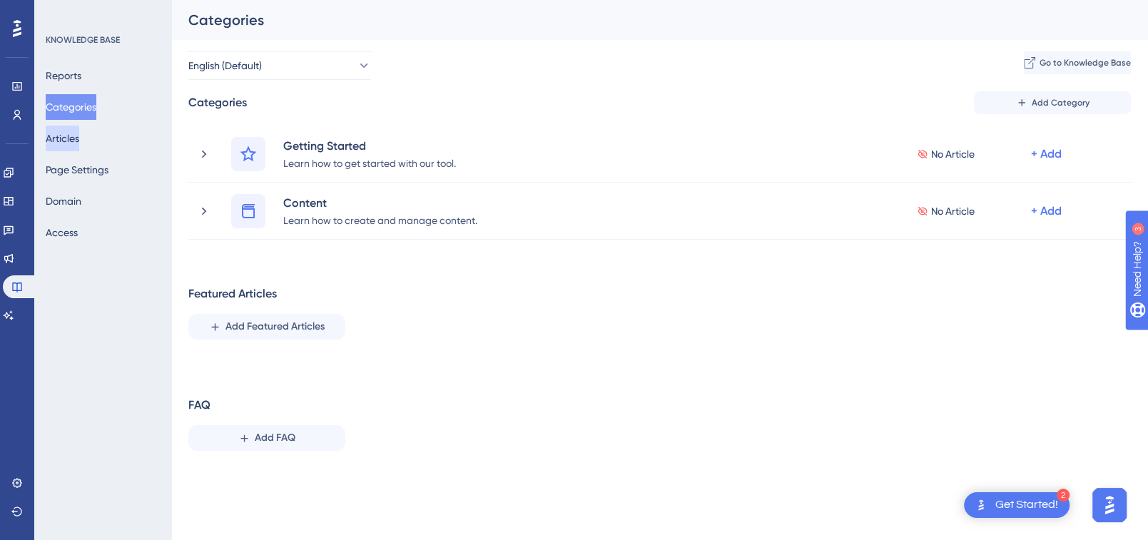
click at [78, 134] on button "Articles" at bounding box center [63, 139] width 34 height 26
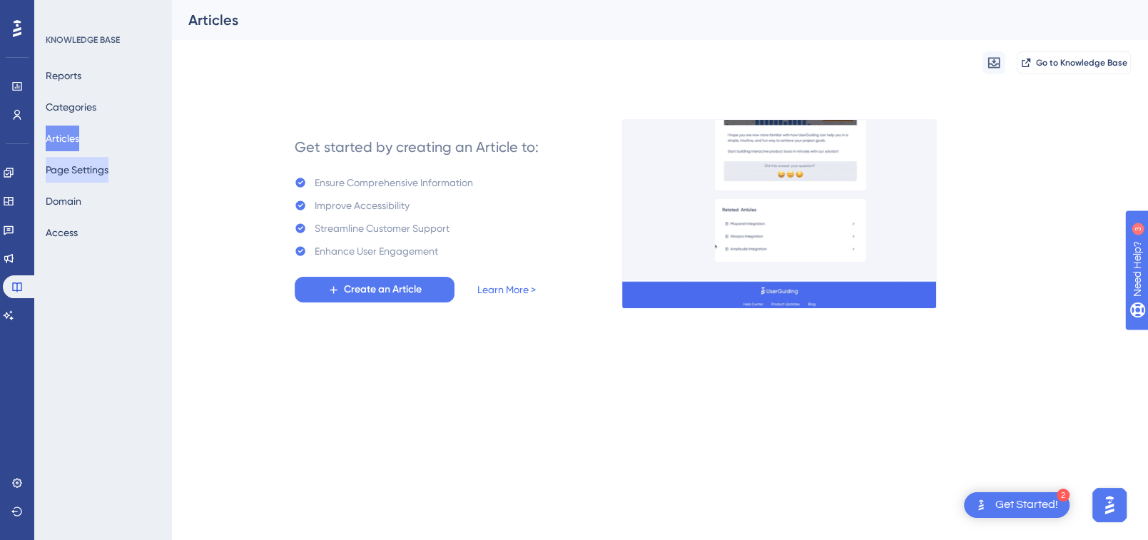
click at [73, 173] on button "Page Settings" at bounding box center [77, 170] width 63 height 26
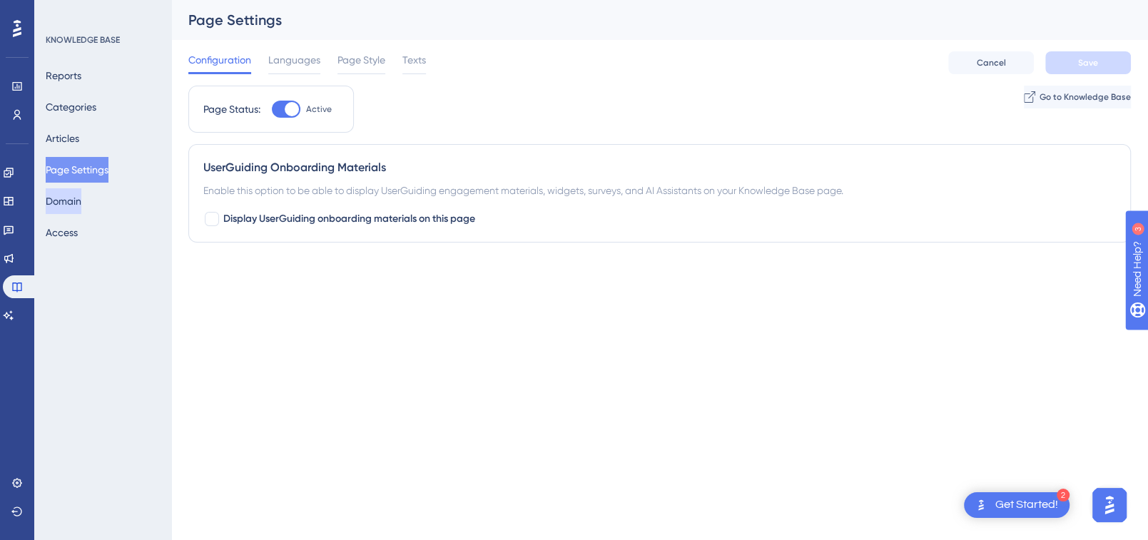
click at [78, 198] on button "Domain" at bounding box center [64, 201] width 36 height 26
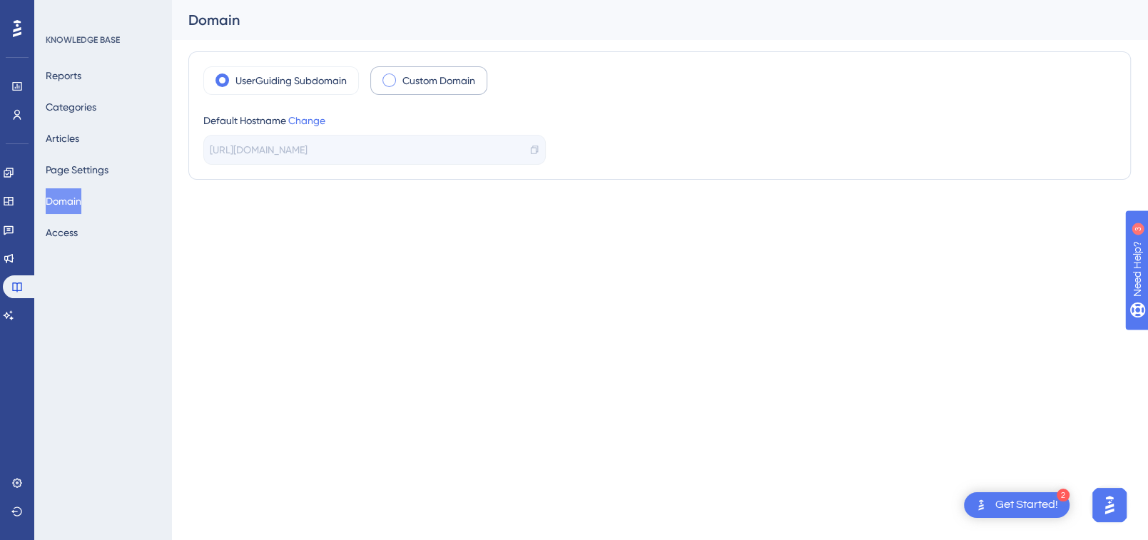
click at [387, 84] on span at bounding box center [389, 80] width 14 height 14
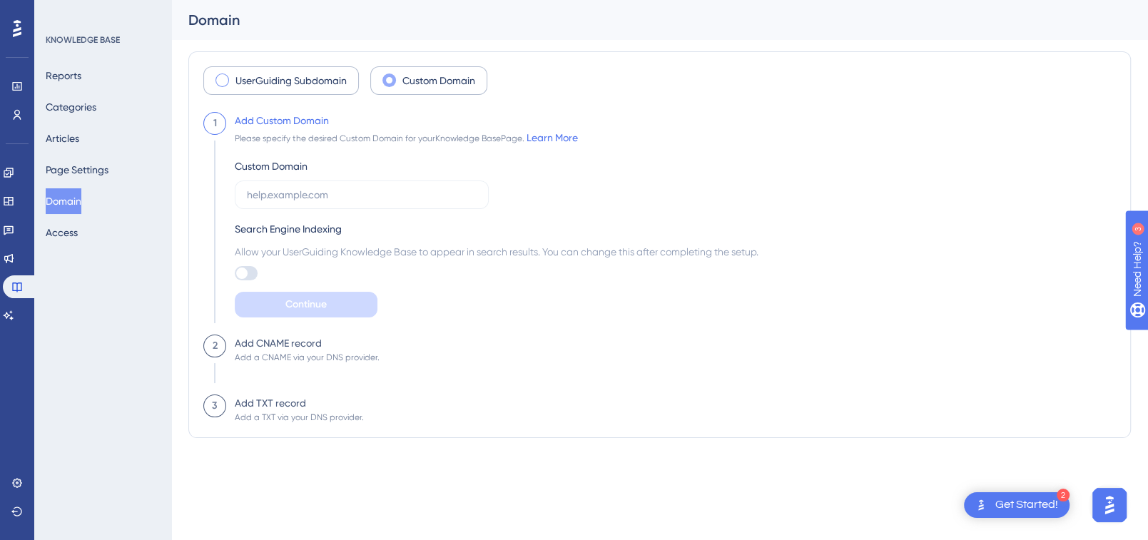
click at [283, 75] on label "UserGuiding Subdomain" at bounding box center [290, 80] width 111 height 17
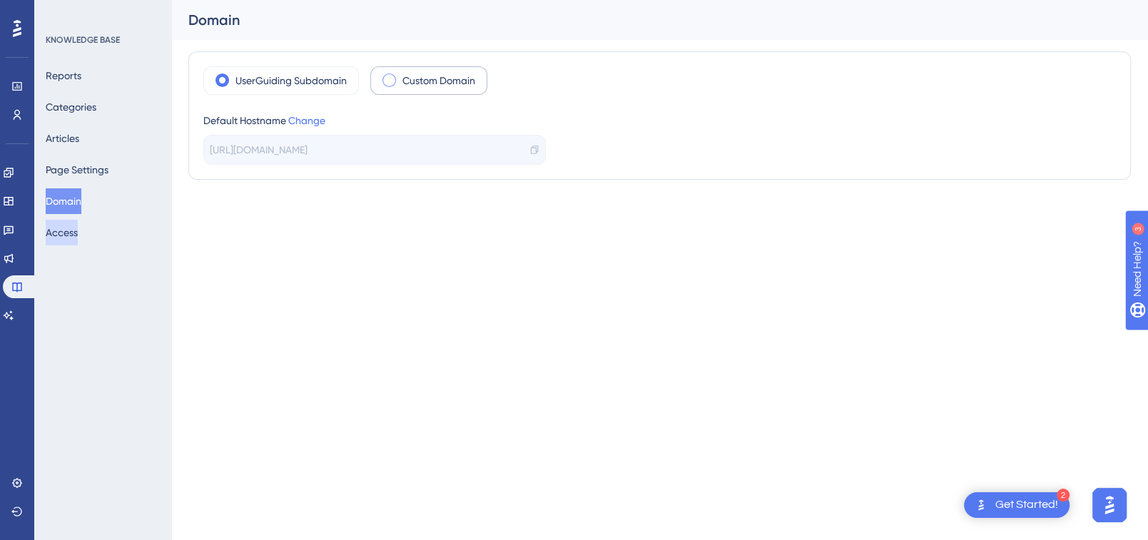
click at [72, 232] on button "Access" at bounding box center [62, 233] width 32 height 26
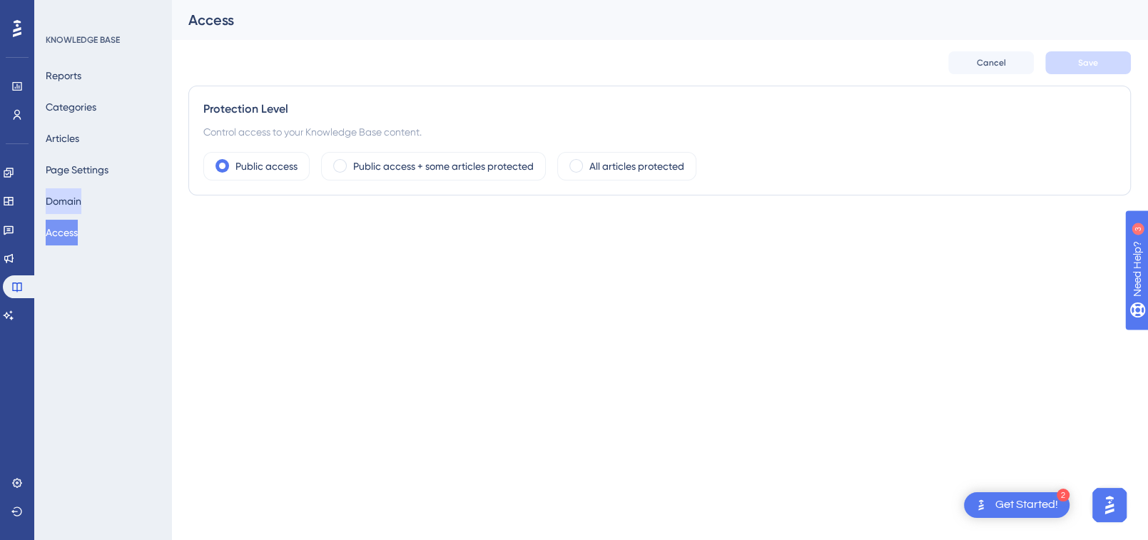
click at [70, 208] on button "Domain" at bounding box center [64, 201] width 36 height 26
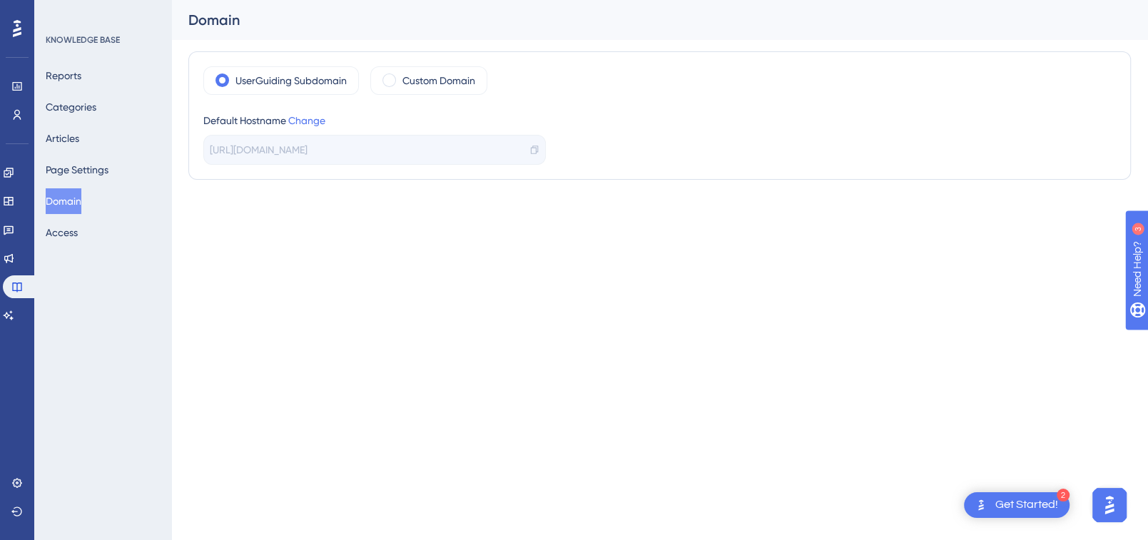
click at [308, 151] on span "[URL][DOMAIN_NAME]" at bounding box center [259, 149] width 98 height 17
click at [532, 151] on icon at bounding box center [534, 150] width 10 height 10
